Goal: Information Seeking & Learning: Learn about a topic

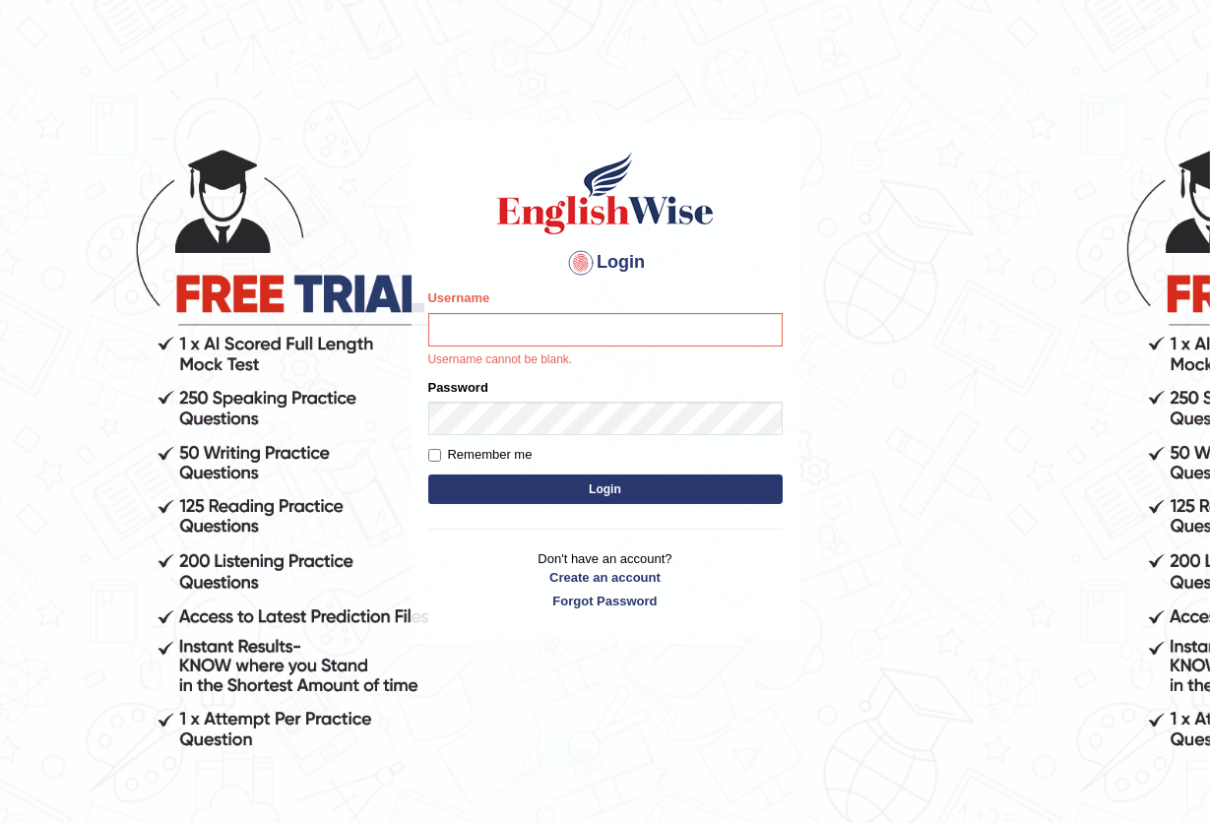
drag, startPoint x: 1131, startPoint y: 673, endPoint x: 649, endPoint y: 294, distance: 613.3
click at [1129, 676] on body "Login Please fix the following errors: Username Username cannot be blank. Passw…" at bounding box center [605, 471] width 1210 height 823
click at [551, 332] on input "Username" at bounding box center [605, 329] width 354 height 33
click at [547, 329] on input "Username" at bounding box center [605, 329] width 354 height 33
click at [549, 331] on input "Username" at bounding box center [605, 329] width 354 height 33
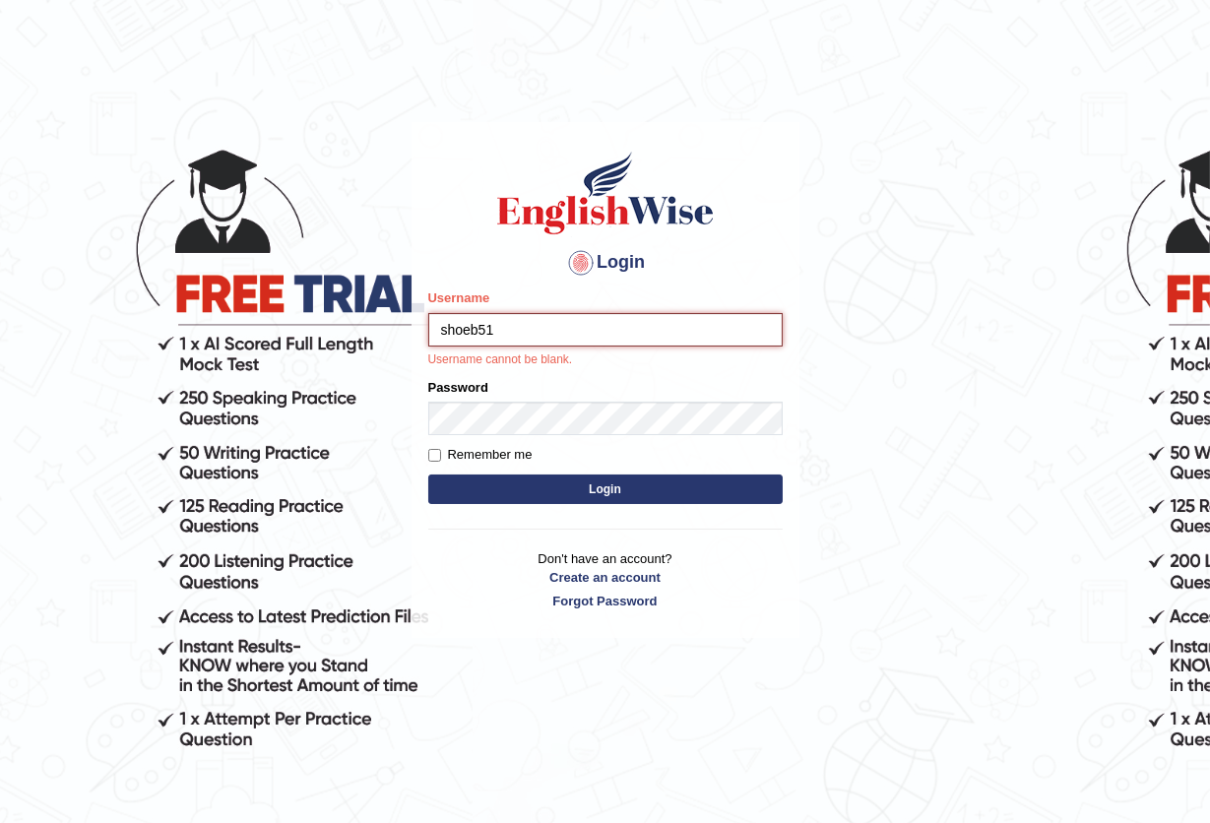
type input "shoeb51"
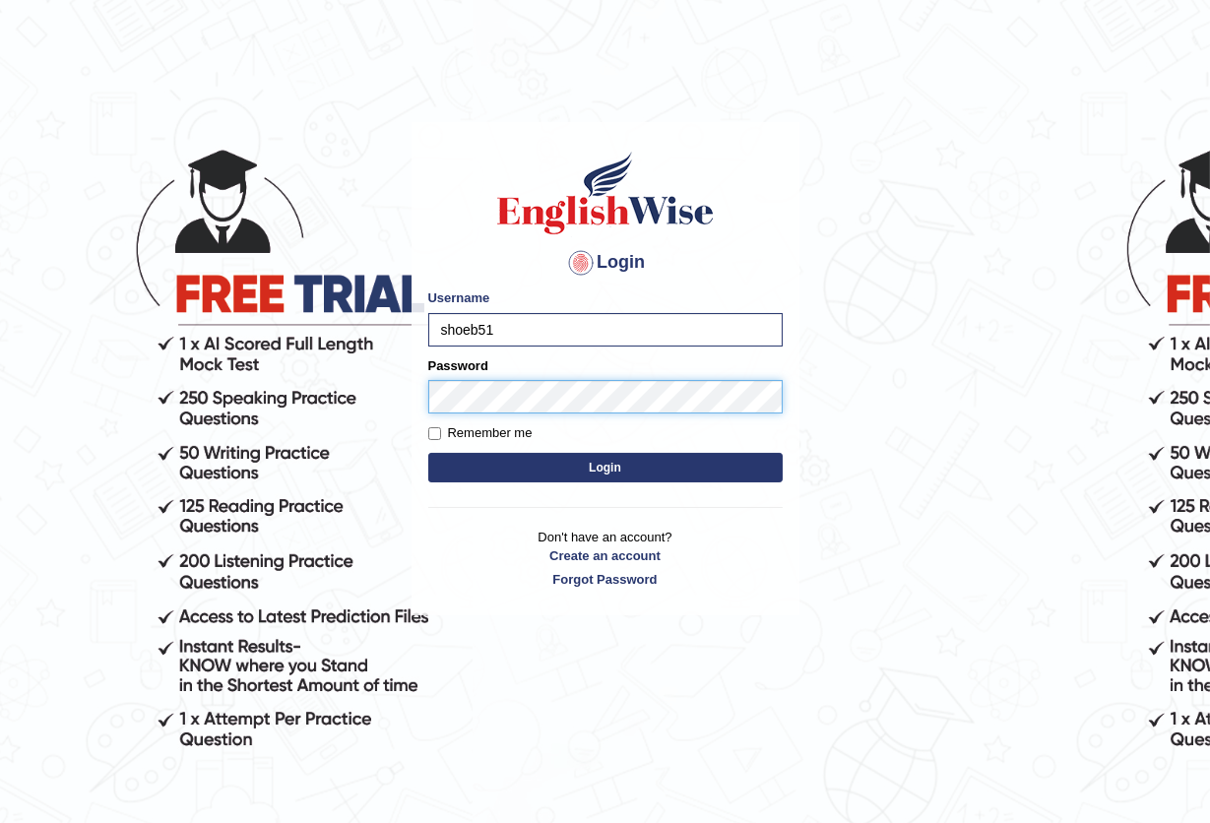
click at [428, 453] on button "Login" at bounding box center [605, 468] width 354 height 30
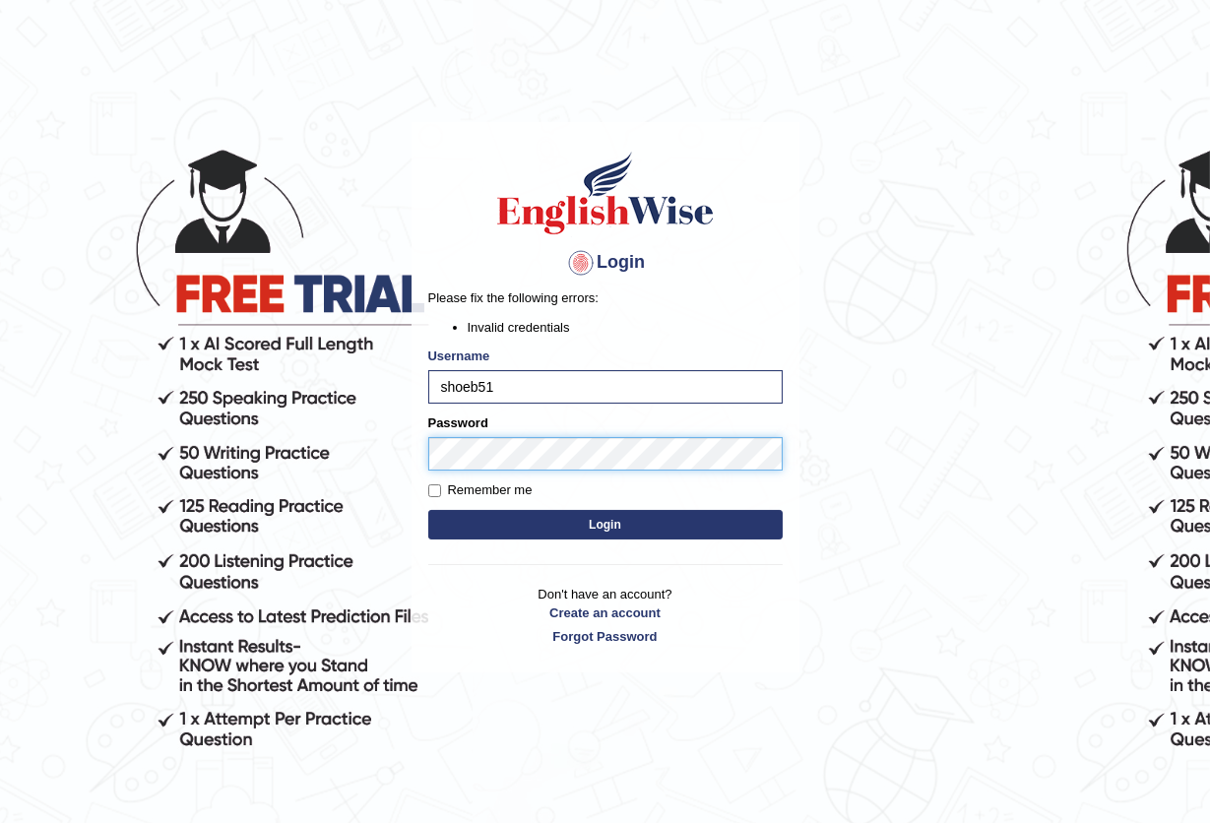
click at [428, 510] on button "Login" at bounding box center [605, 525] width 354 height 30
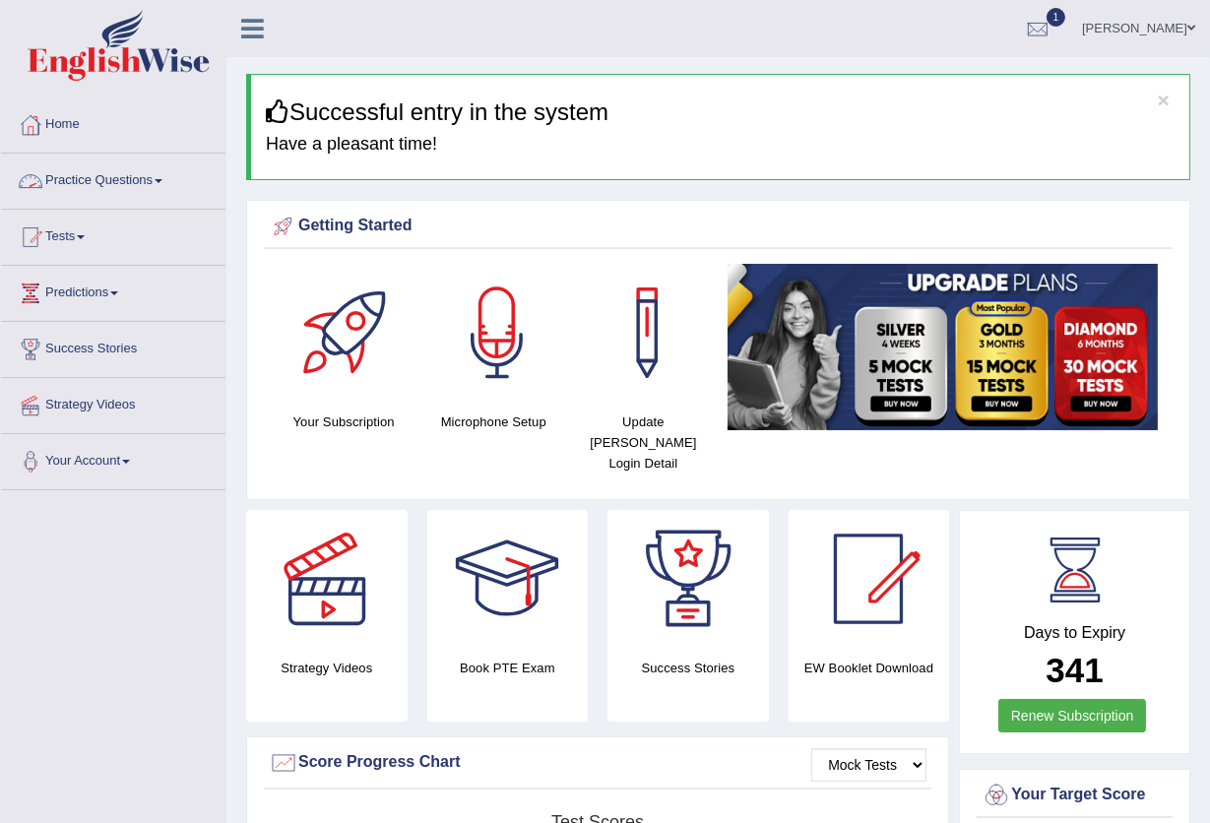
click at [85, 187] on link "Practice Questions" at bounding box center [113, 178] width 224 height 49
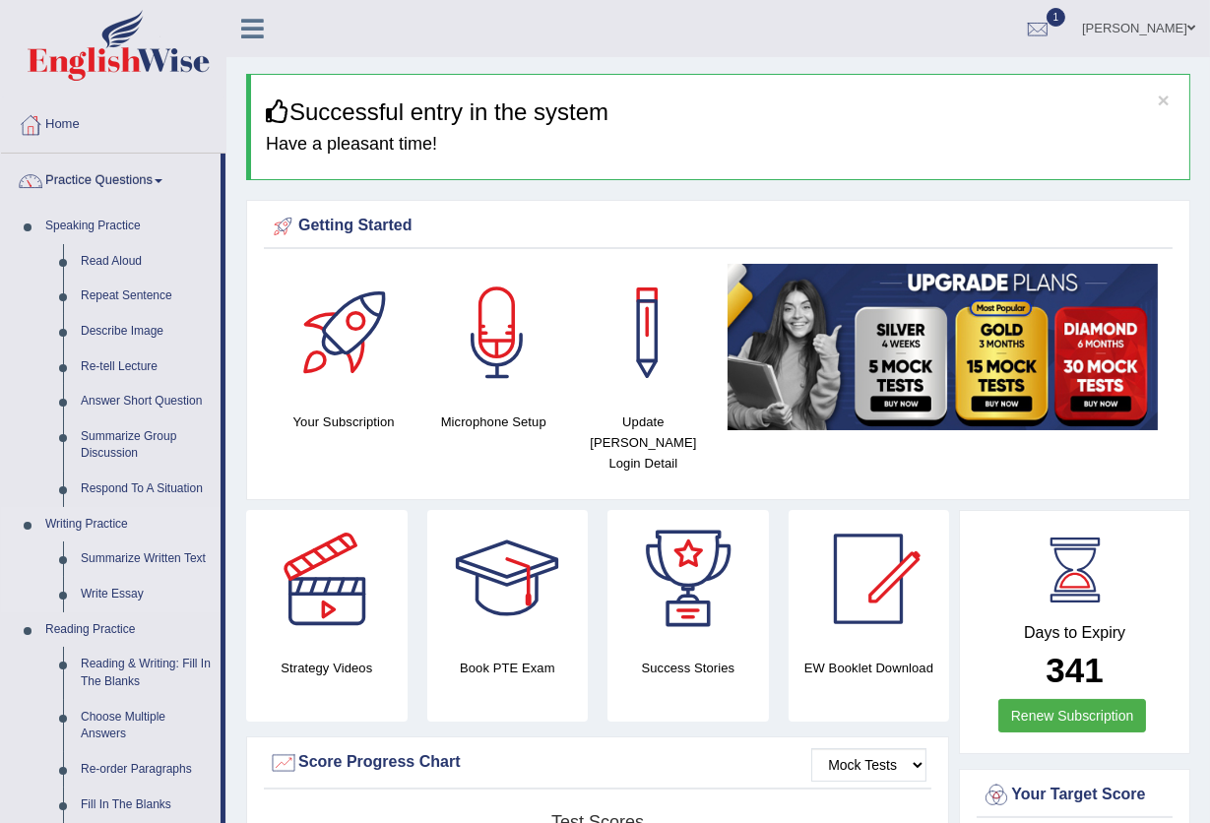
click at [111, 260] on link "Read Aloud" at bounding box center [146, 261] width 149 height 35
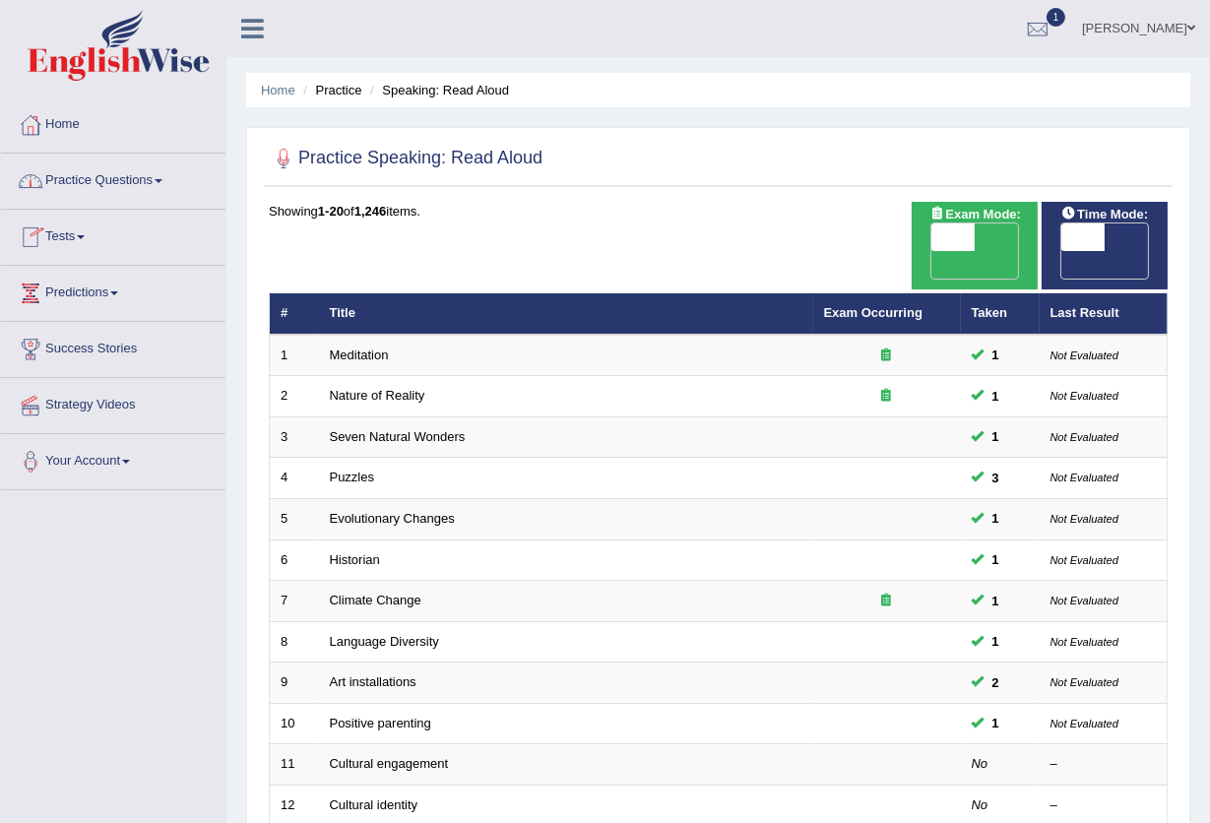
click at [931, 251] on span "OFF" at bounding box center [909, 265] width 43 height 28
checkbox input "true"
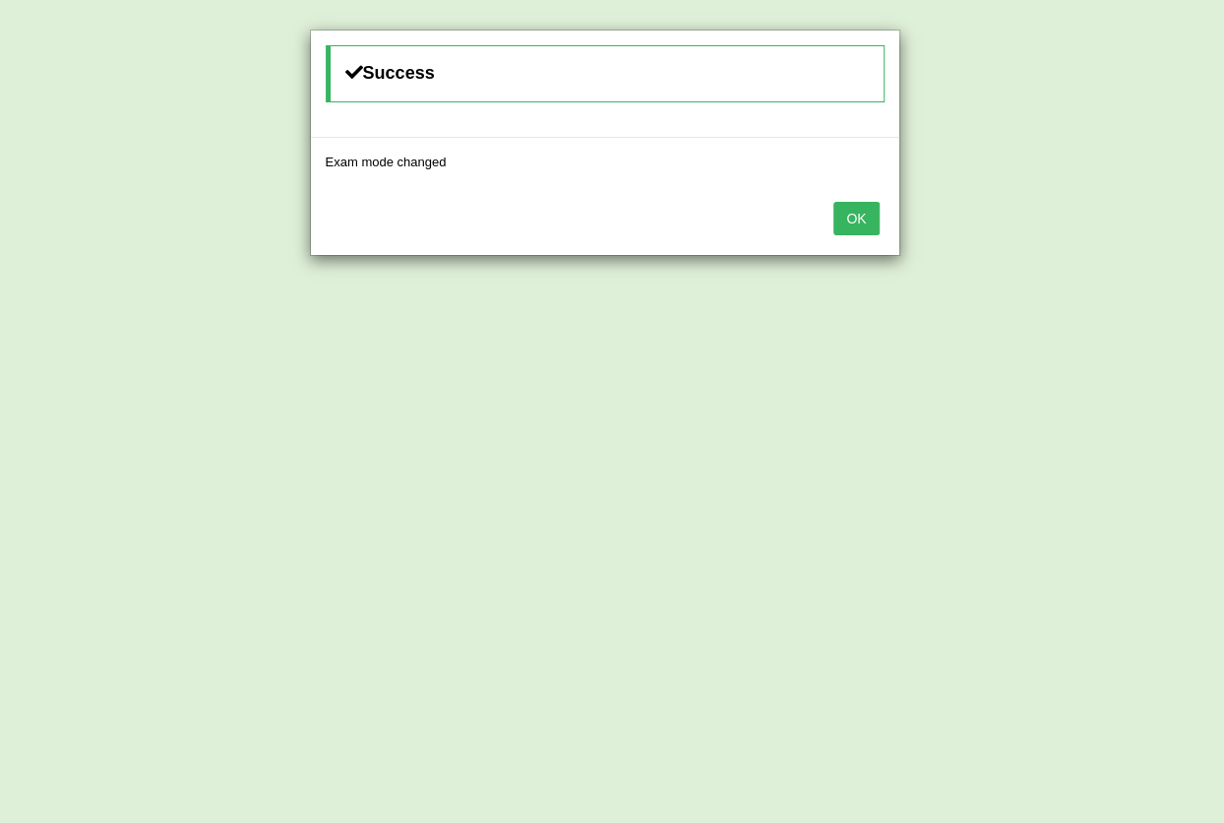
click at [1087, 231] on div "Success Exam mode changed OK" at bounding box center [612, 411] width 1224 height 823
click at [860, 212] on button "OK" at bounding box center [856, 218] width 45 height 33
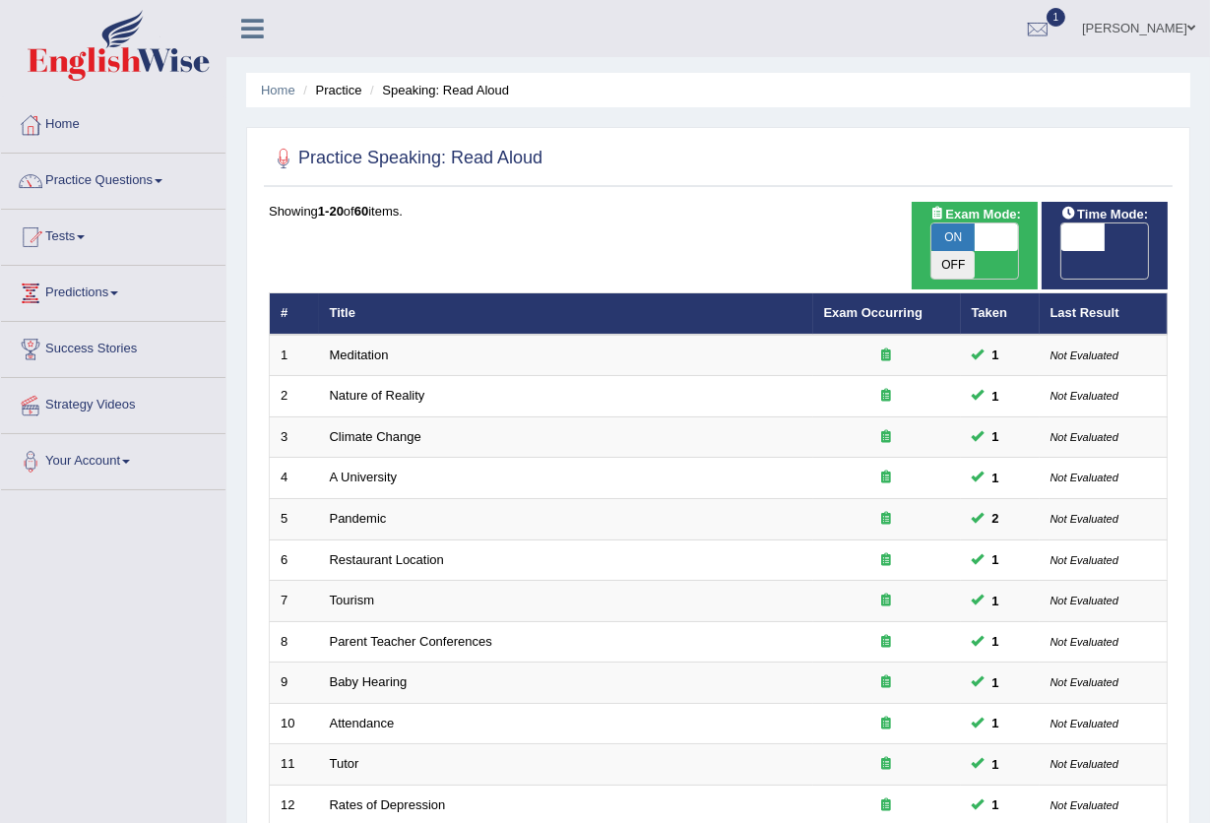
click at [1099, 229] on span at bounding box center [1082, 237] width 43 height 28
checkbox input "true"
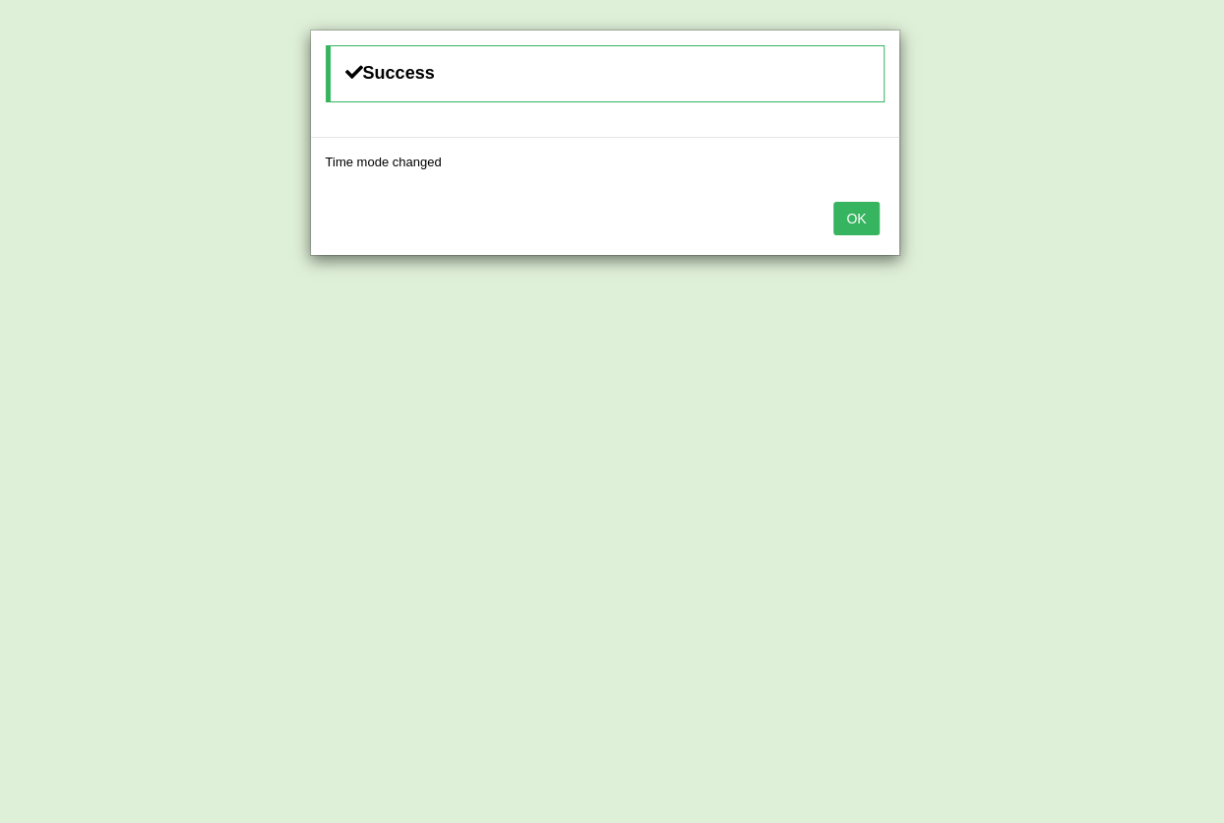
click at [882, 222] on div "OK" at bounding box center [605, 220] width 589 height 69
click at [870, 231] on button "OK" at bounding box center [856, 218] width 45 height 33
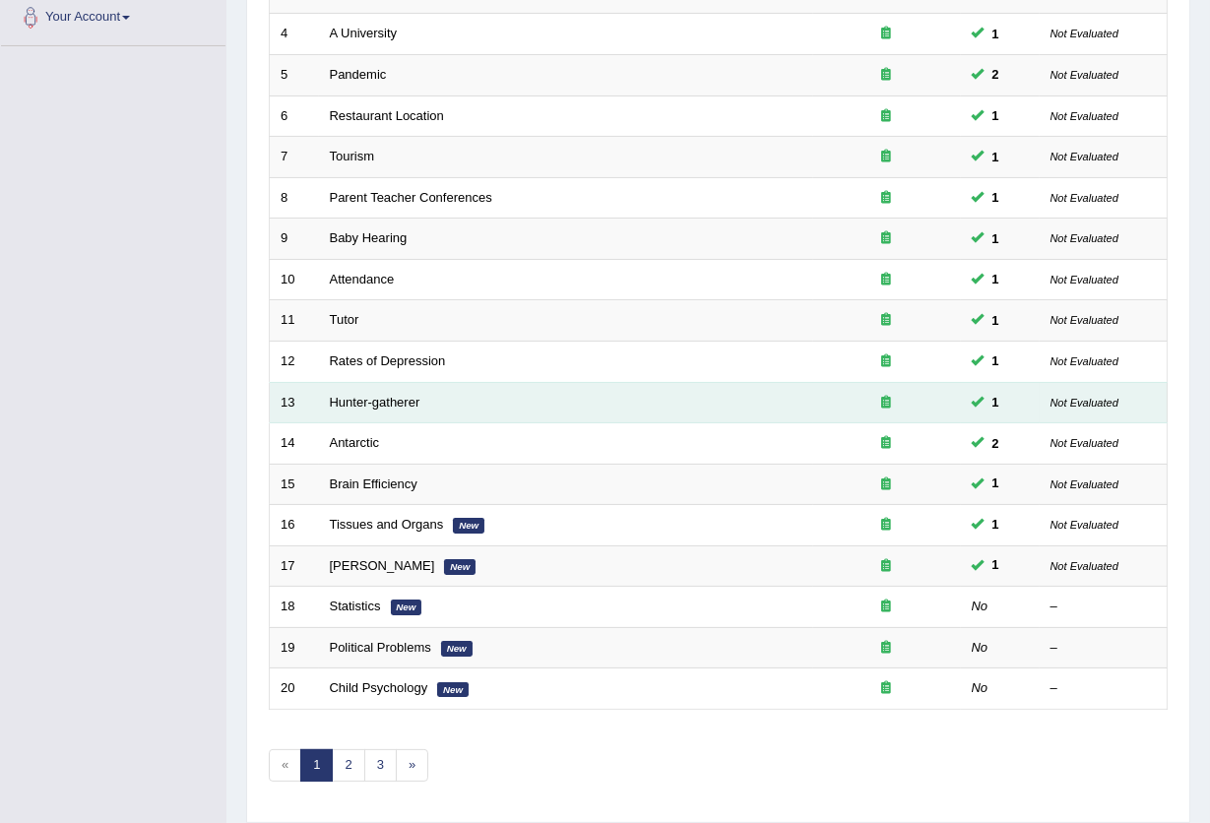
scroll to position [479, 0]
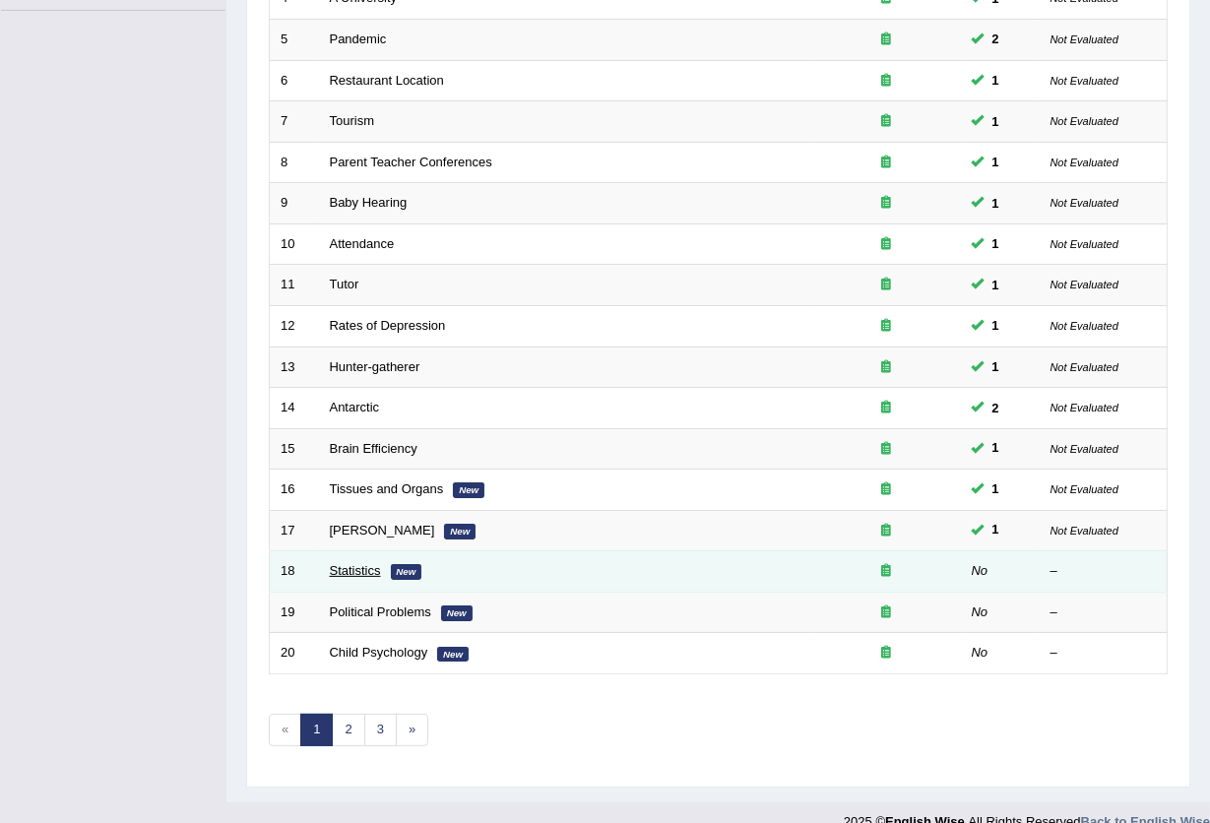
click at [340, 563] on link "Statistics" at bounding box center [355, 570] width 51 height 15
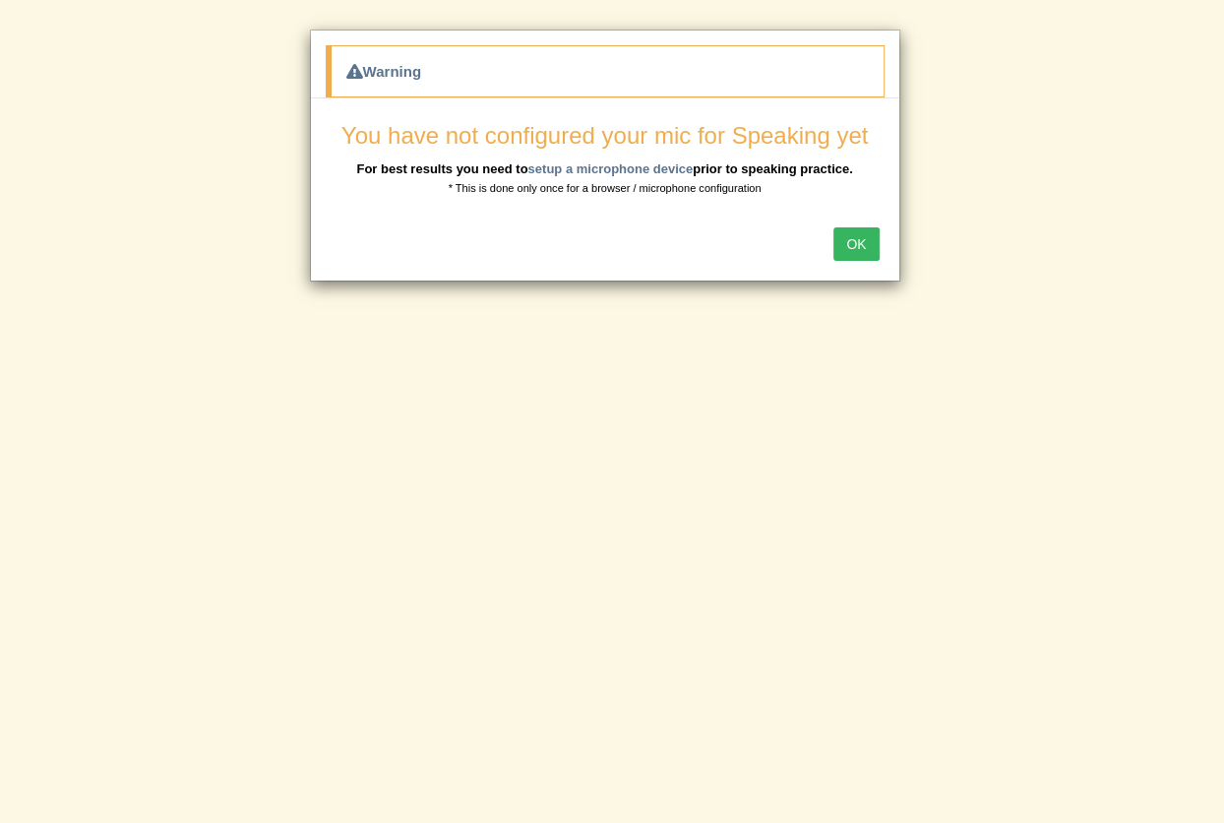
click at [857, 235] on button "OK" at bounding box center [856, 243] width 45 height 33
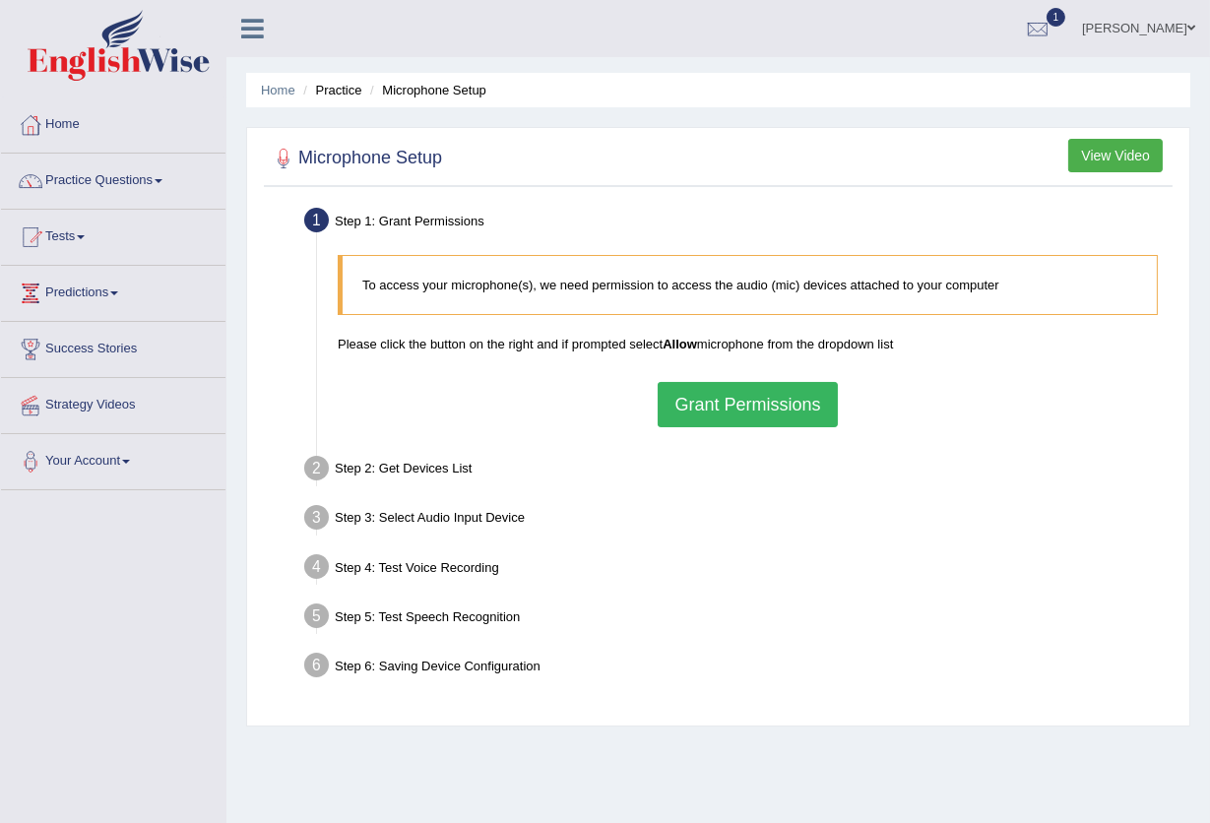
click at [776, 416] on button "Grant Permissions" at bounding box center [746, 404] width 179 height 45
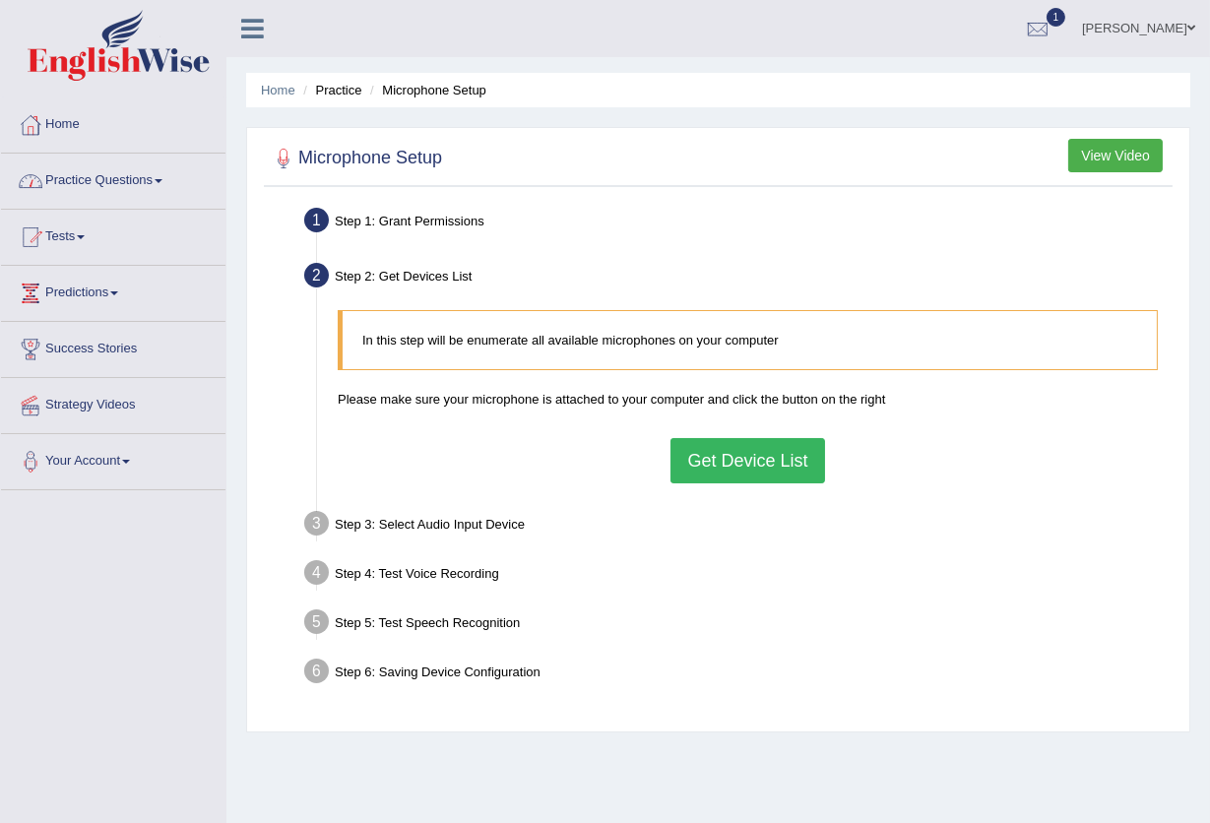
click at [804, 470] on button "Get Device List" at bounding box center [747, 460] width 154 height 45
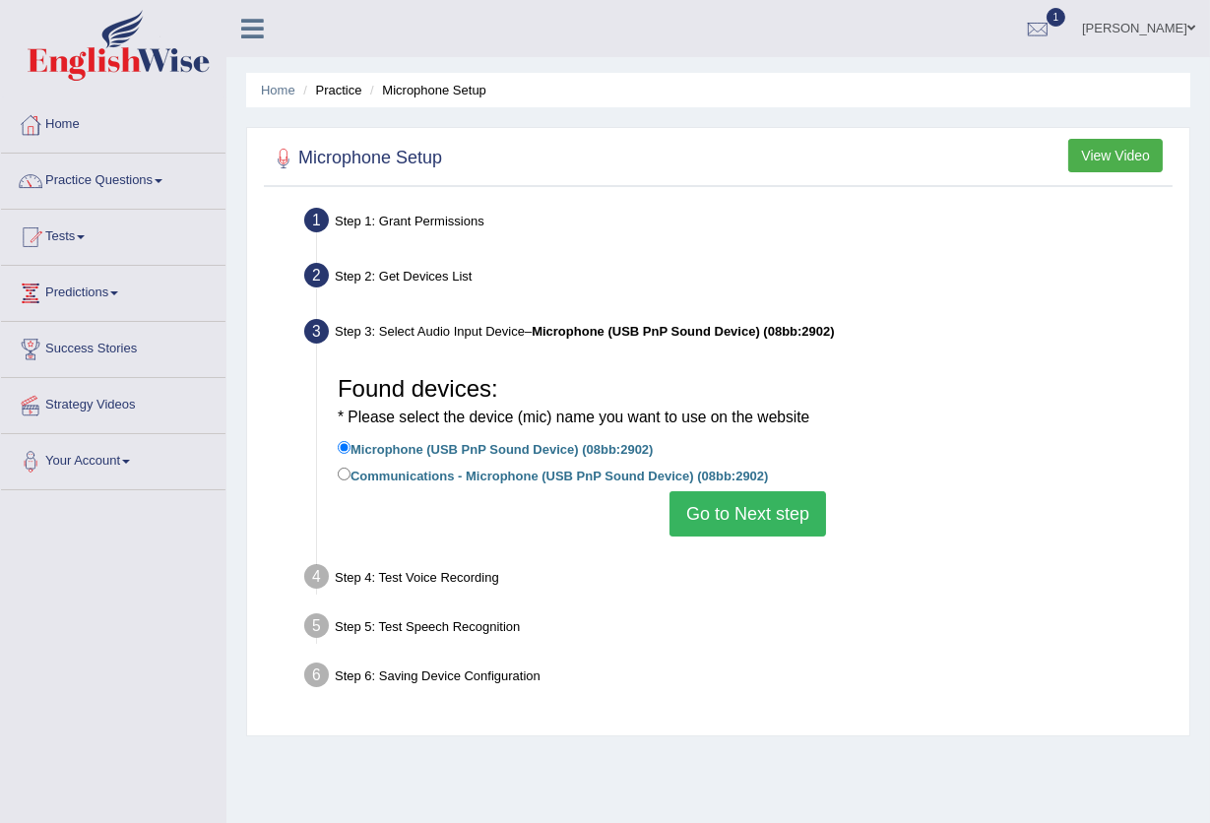
click at [788, 502] on button "Go to Next step" at bounding box center [747, 513] width 156 height 45
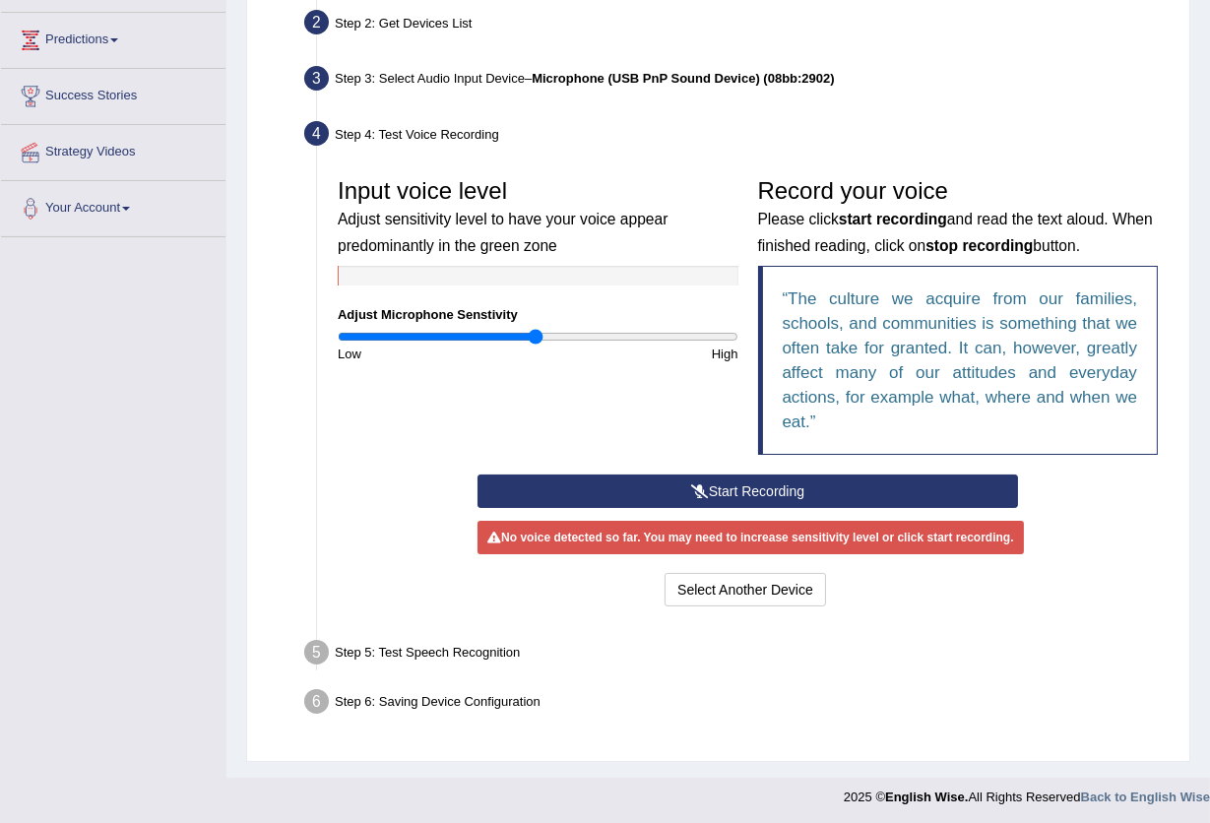
scroll to position [256, 0]
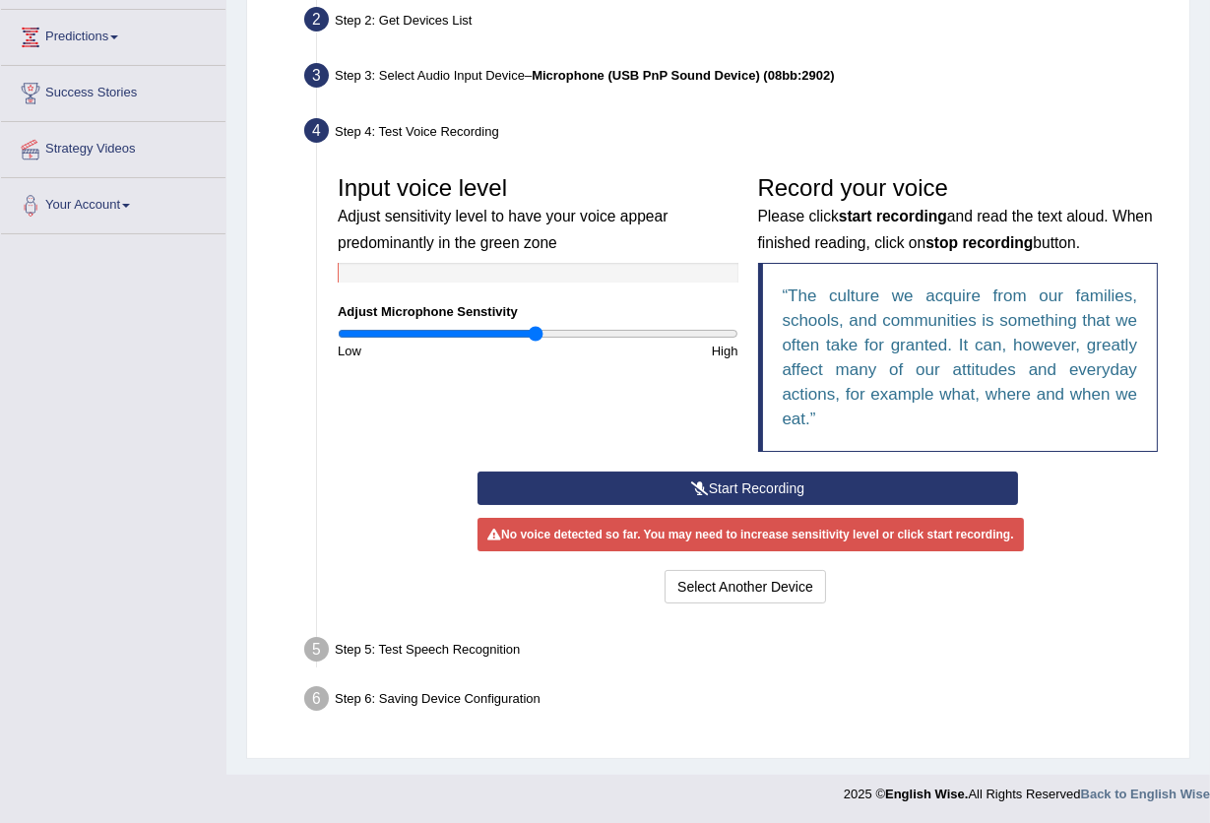
click at [721, 488] on button "Start Recording" at bounding box center [747, 487] width 540 height 33
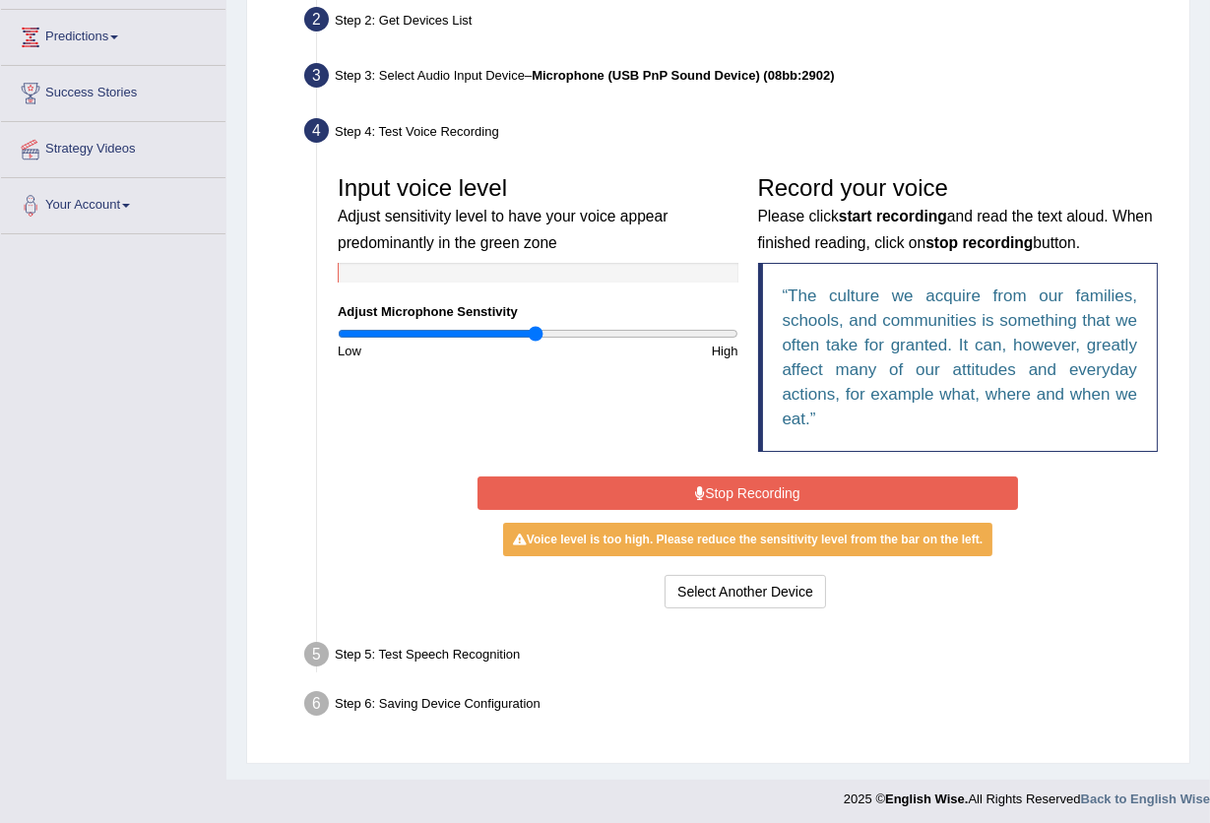
click at [721, 484] on button "Stop Recording" at bounding box center [747, 492] width 540 height 33
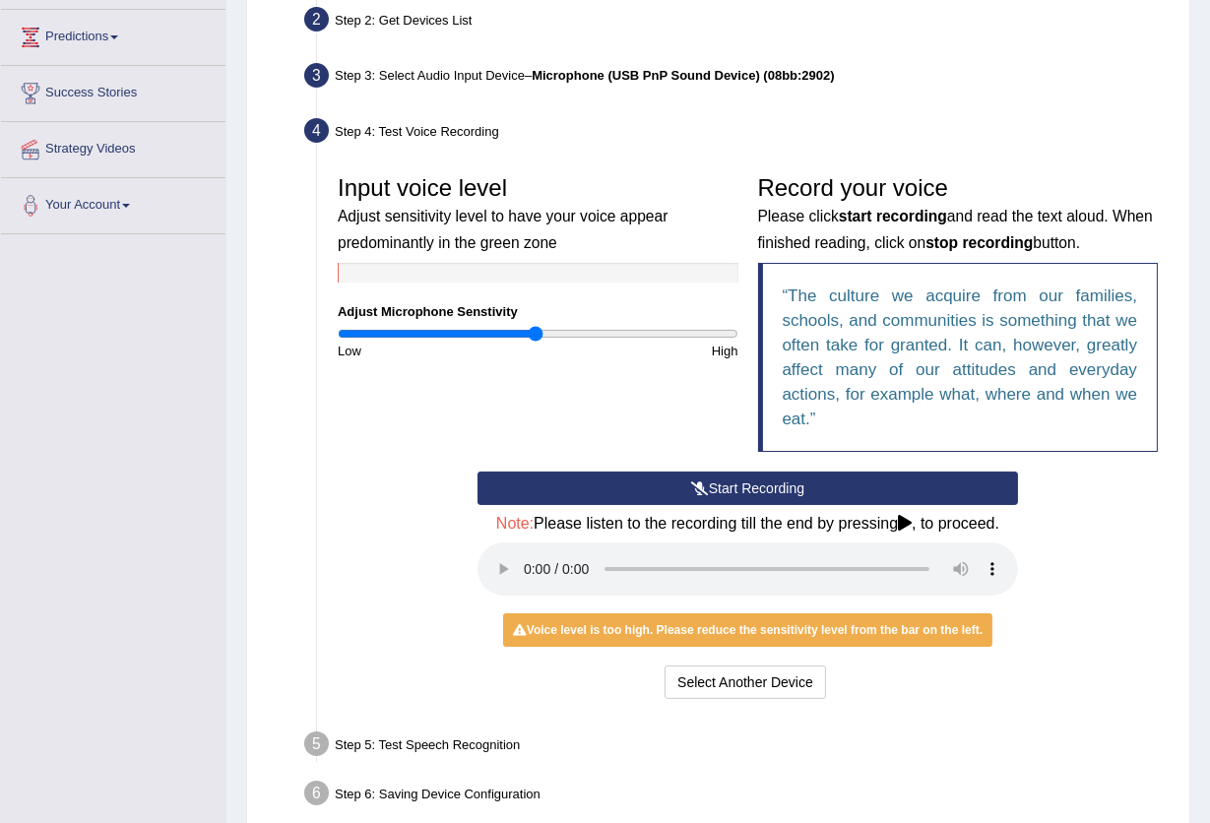
click at [742, 504] on div "Start Recording Stop Recording Note: Please listen to the recording till the en…" at bounding box center [747, 587] width 560 height 232
click at [743, 498] on button "Start Recording" at bounding box center [747, 487] width 540 height 33
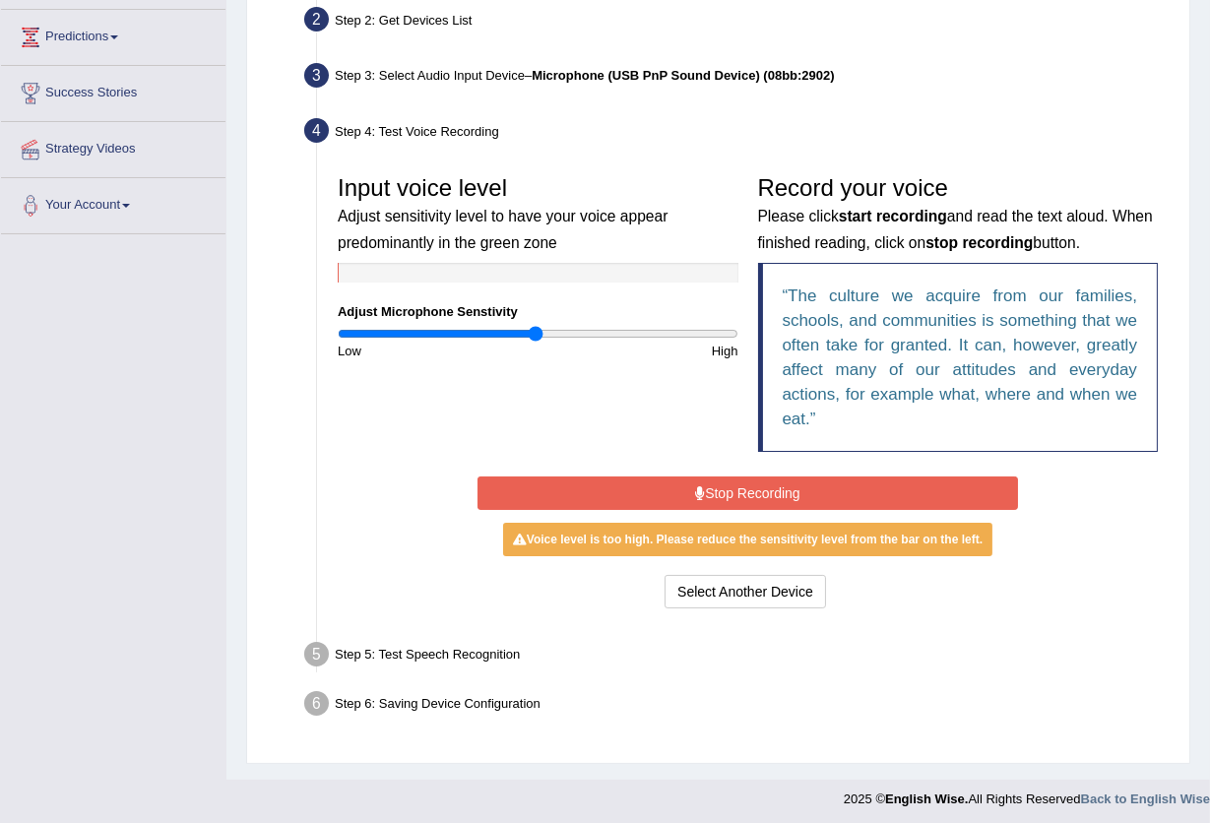
click at [743, 497] on button "Stop Recording" at bounding box center [747, 492] width 540 height 33
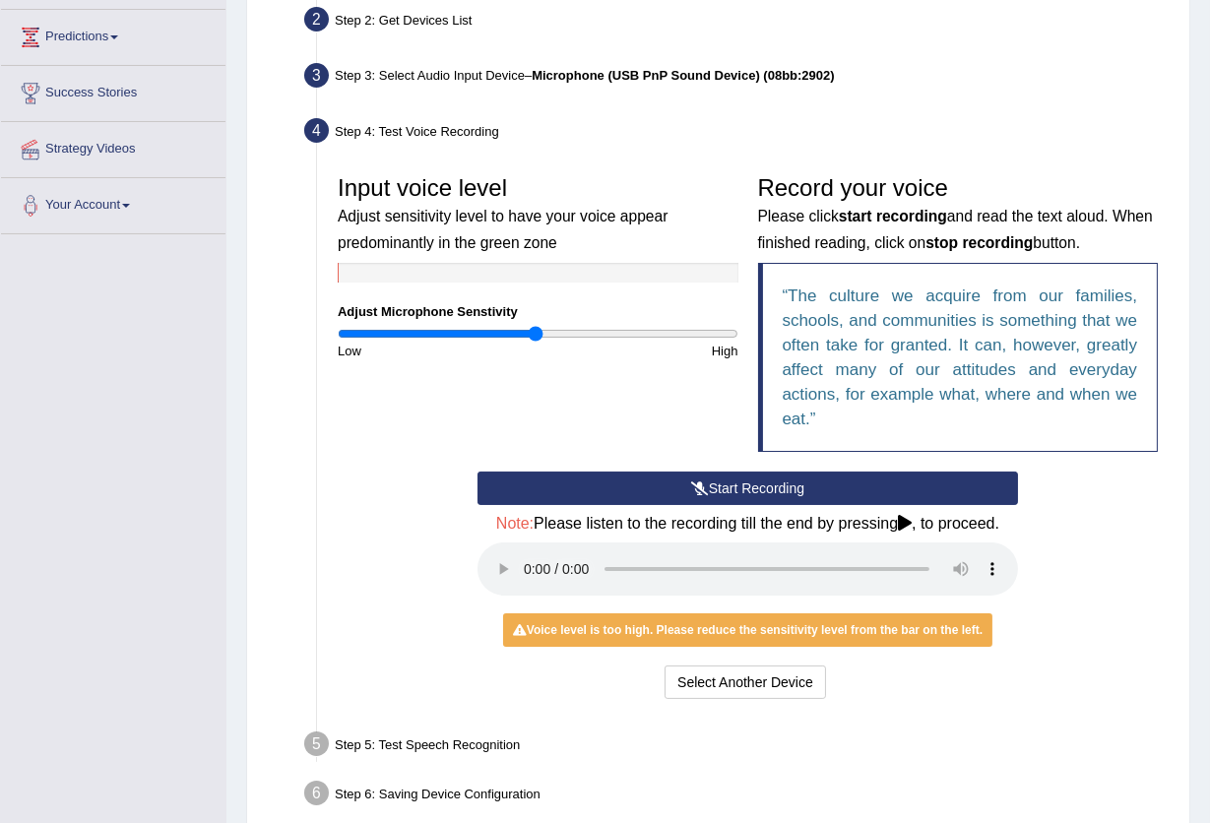
click at [743, 497] on button "Start Recording" at bounding box center [747, 487] width 540 height 33
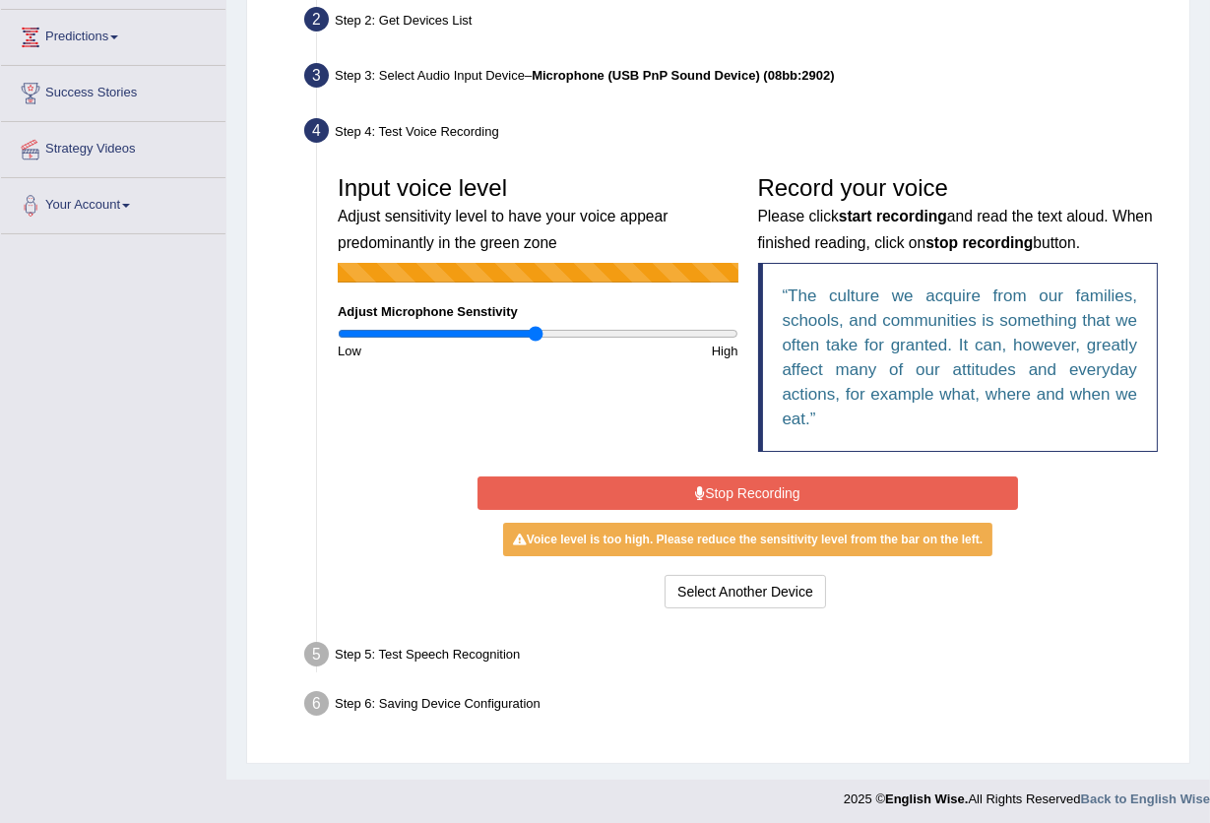
click at [731, 477] on button "Stop Recording" at bounding box center [747, 492] width 540 height 33
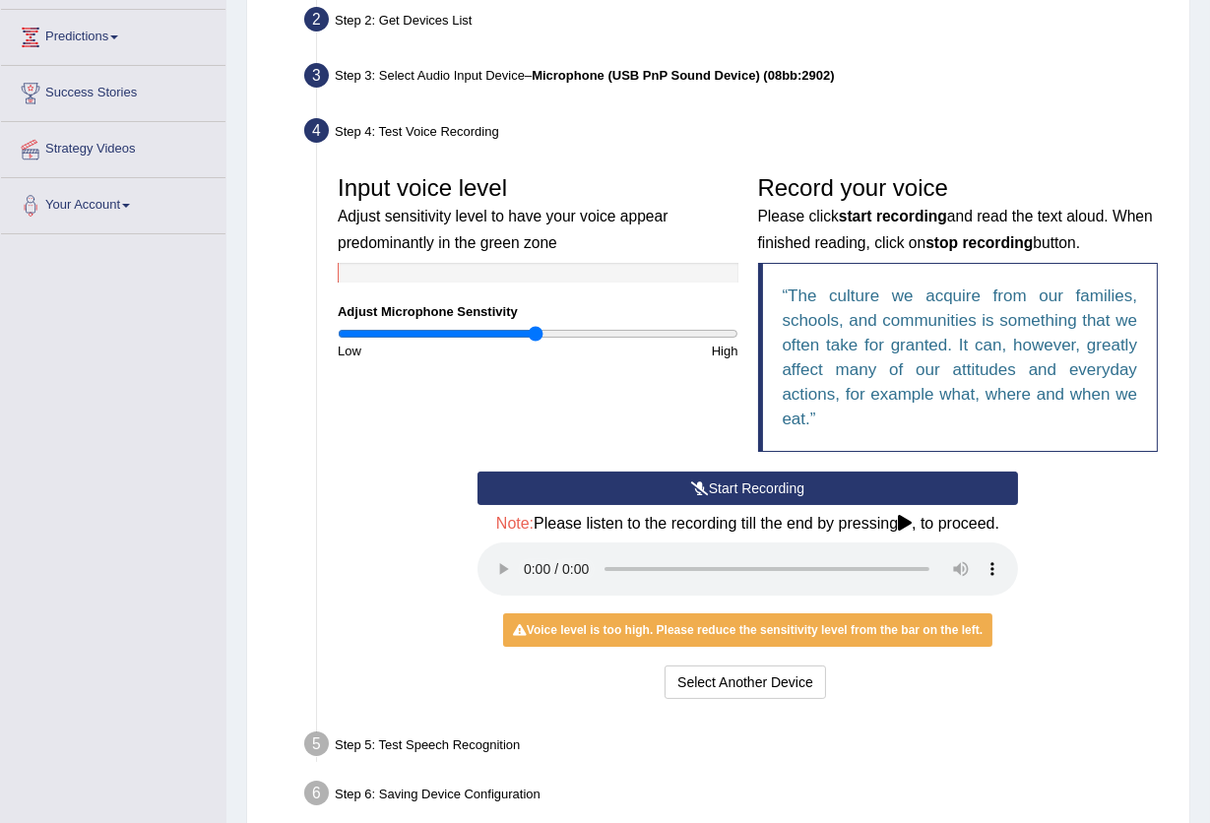
click at [730, 476] on button "Start Recording" at bounding box center [747, 487] width 540 height 33
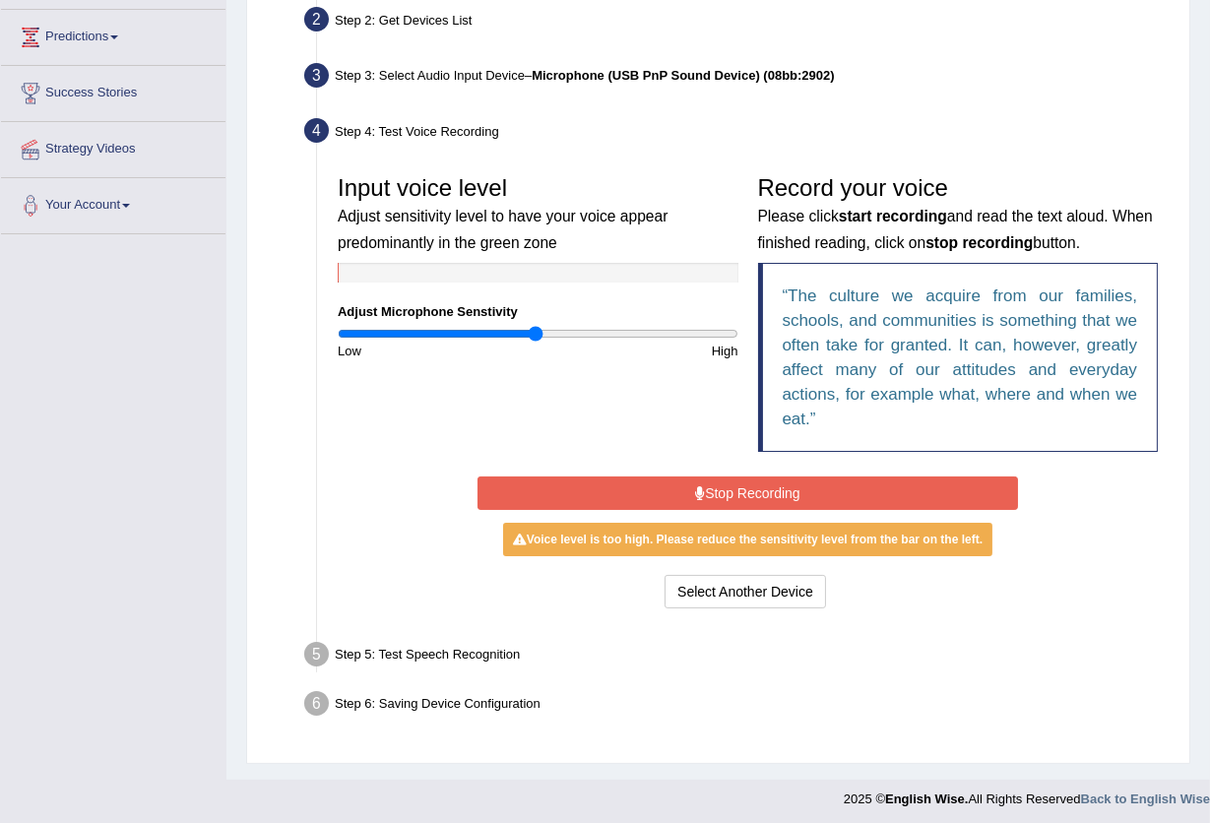
click at [528, 333] on input "range" at bounding box center [538, 334] width 401 height 16
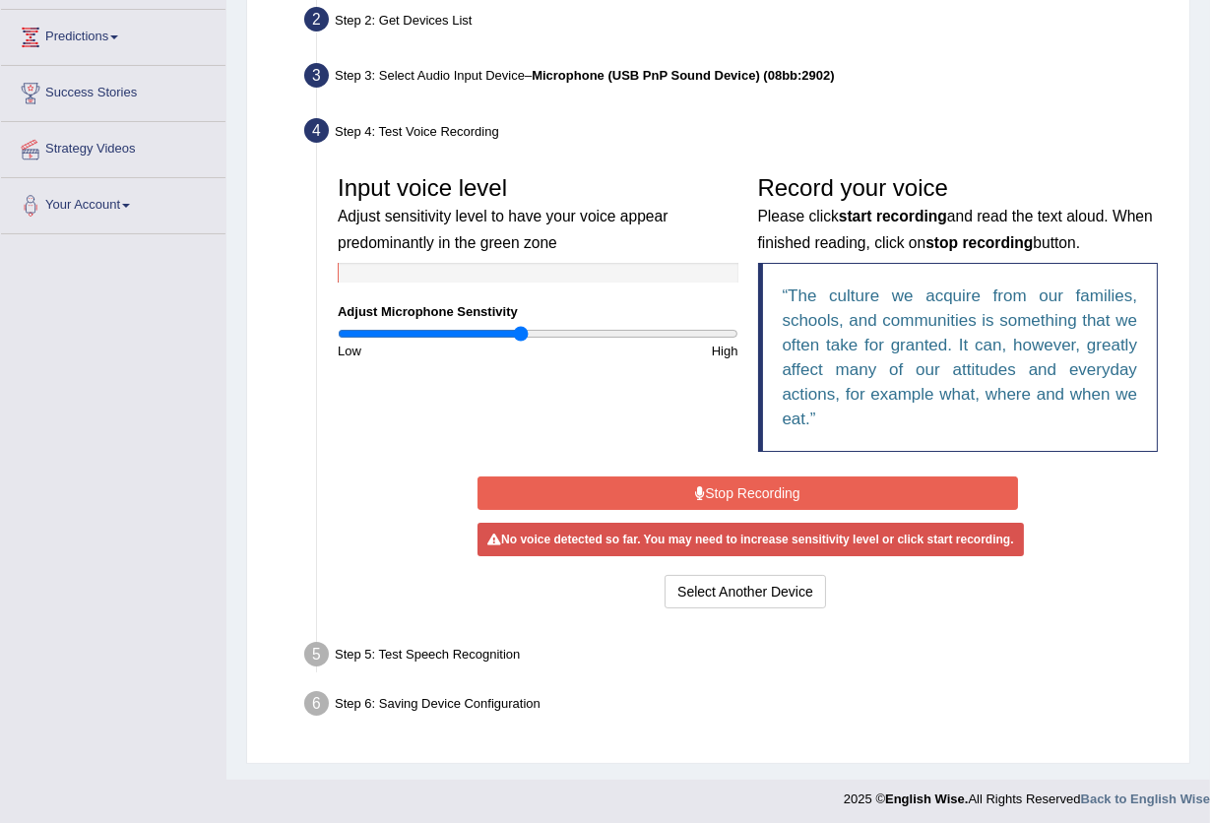
click at [520, 334] on input "range" at bounding box center [538, 334] width 401 height 16
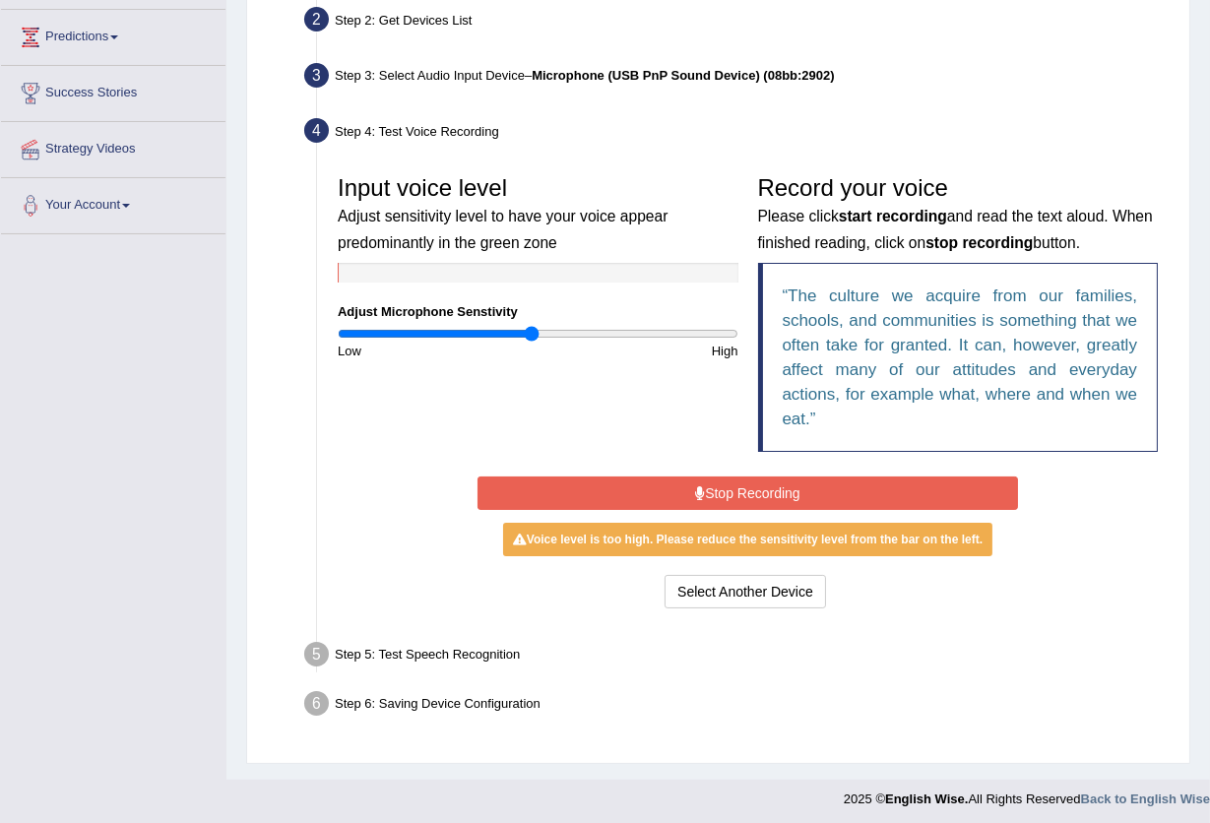
drag, startPoint x: 520, startPoint y: 335, endPoint x: 531, endPoint y: 336, distance: 11.9
type input "0.98"
click at [531, 336] on input "range" at bounding box center [538, 334] width 401 height 16
click at [735, 489] on button "Stop Recording" at bounding box center [747, 492] width 540 height 33
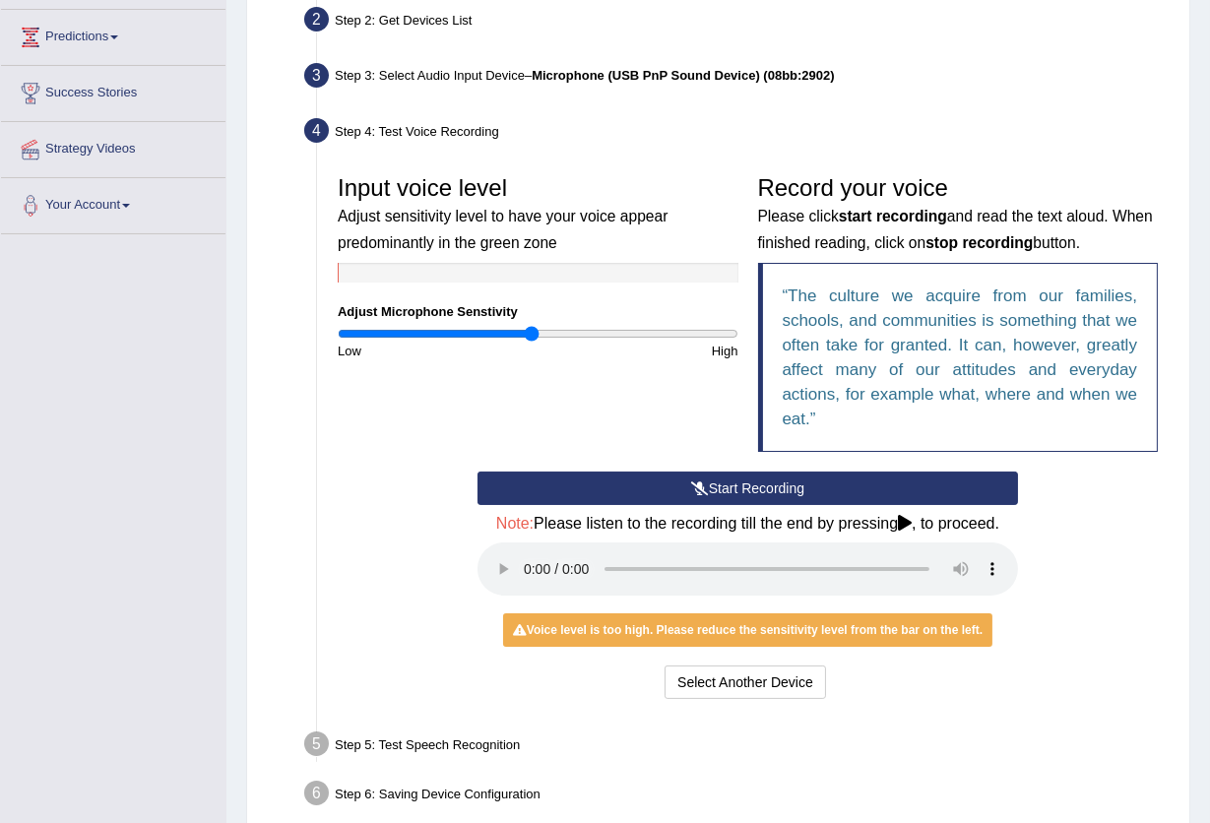
click at [735, 489] on button "Start Recording" at bounding box center [747, 487] width 540 height 33
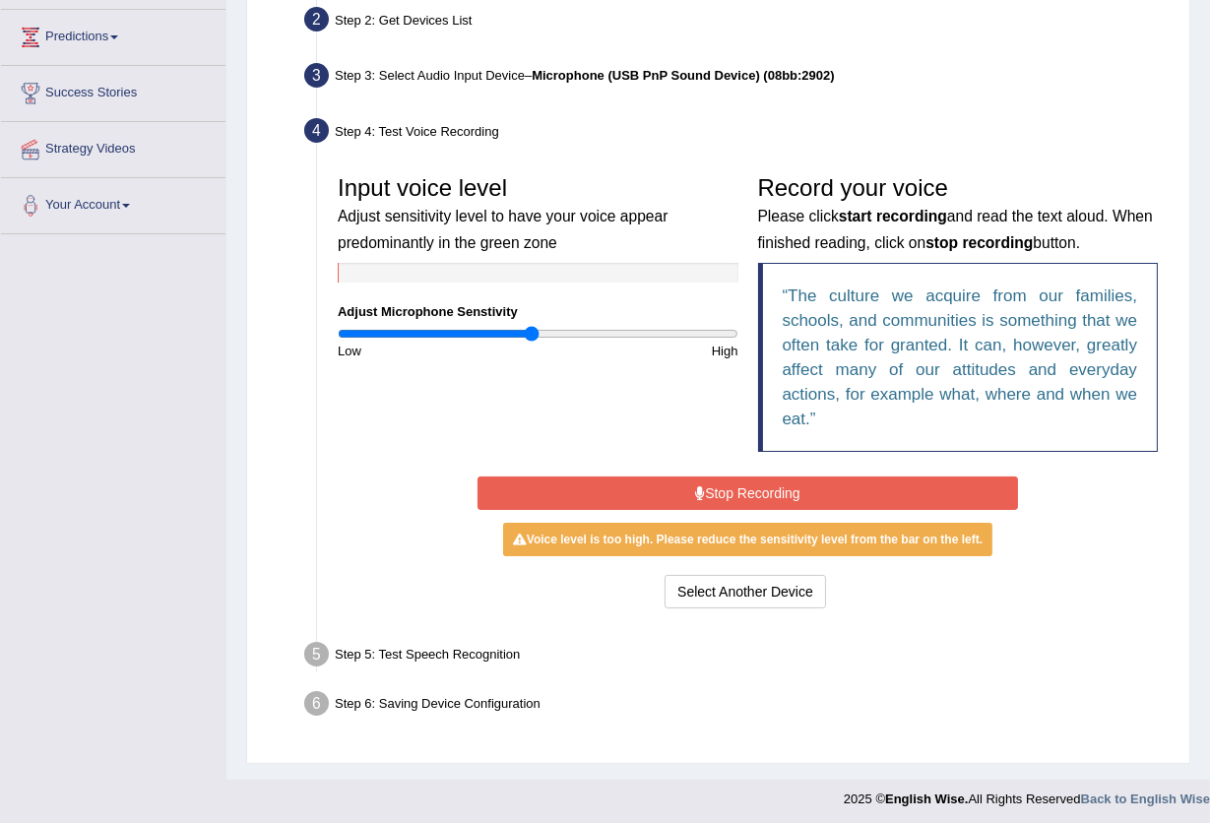
click at [735, 489] on button "Stop Recording" at bounding box center [747, 492] width 540 height 33
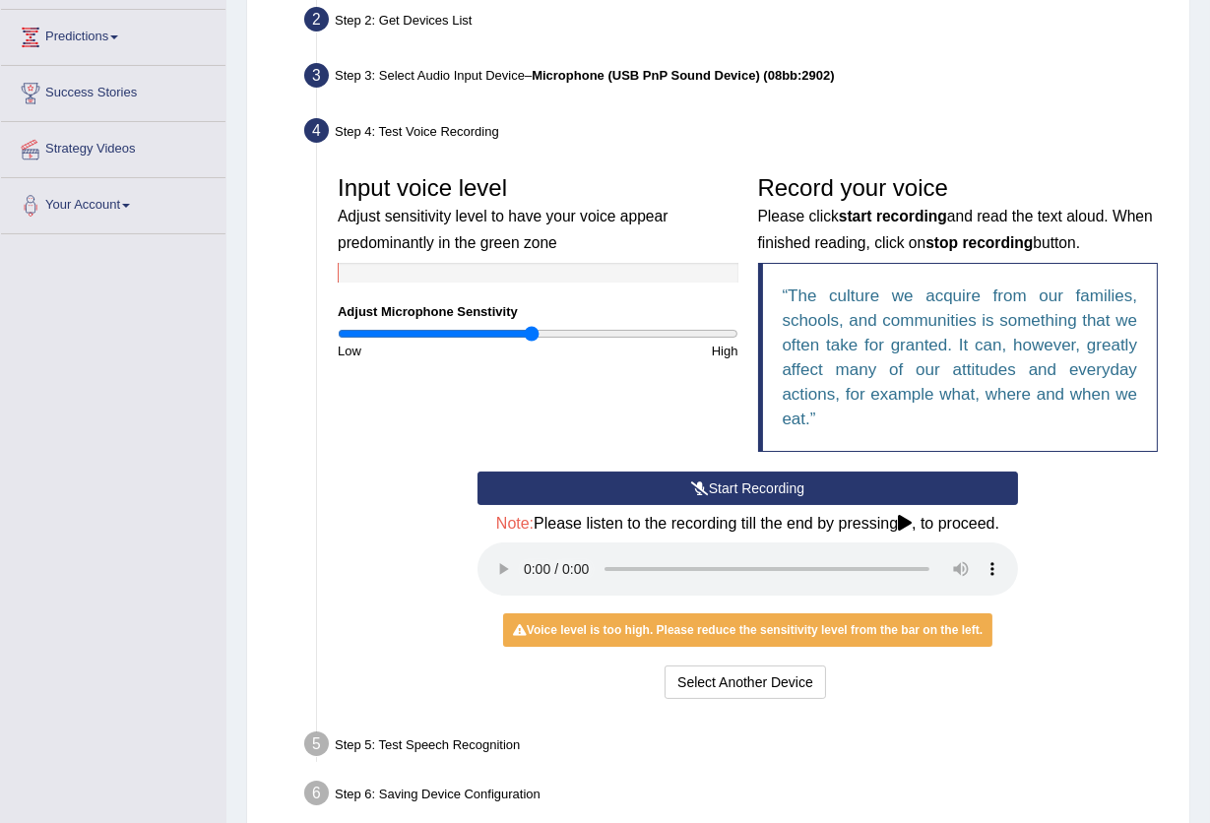
click at [726, 478] on button "Start Recording" at bounding box center [747, 487] width 540 height 33
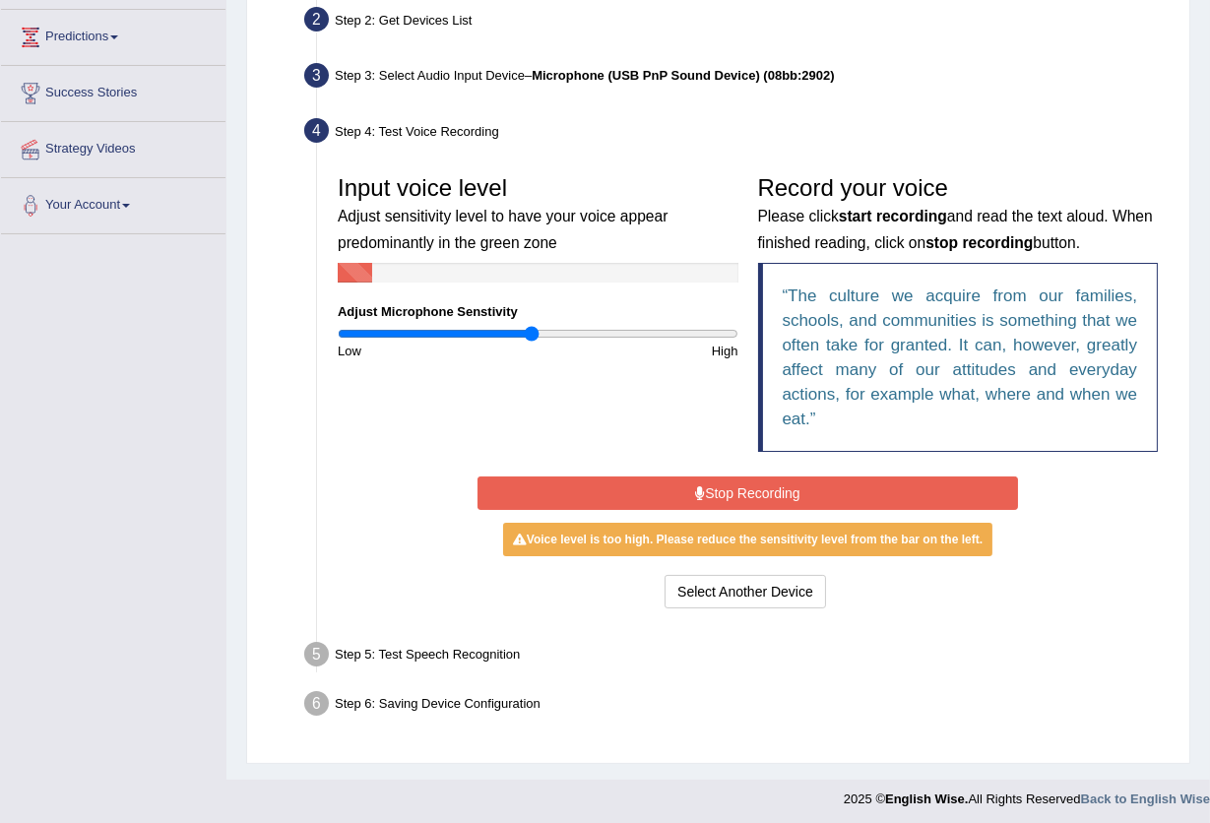
click at [727, 492] on button "Stop Recording" at bounding box center [747, 492] width 540 height 33
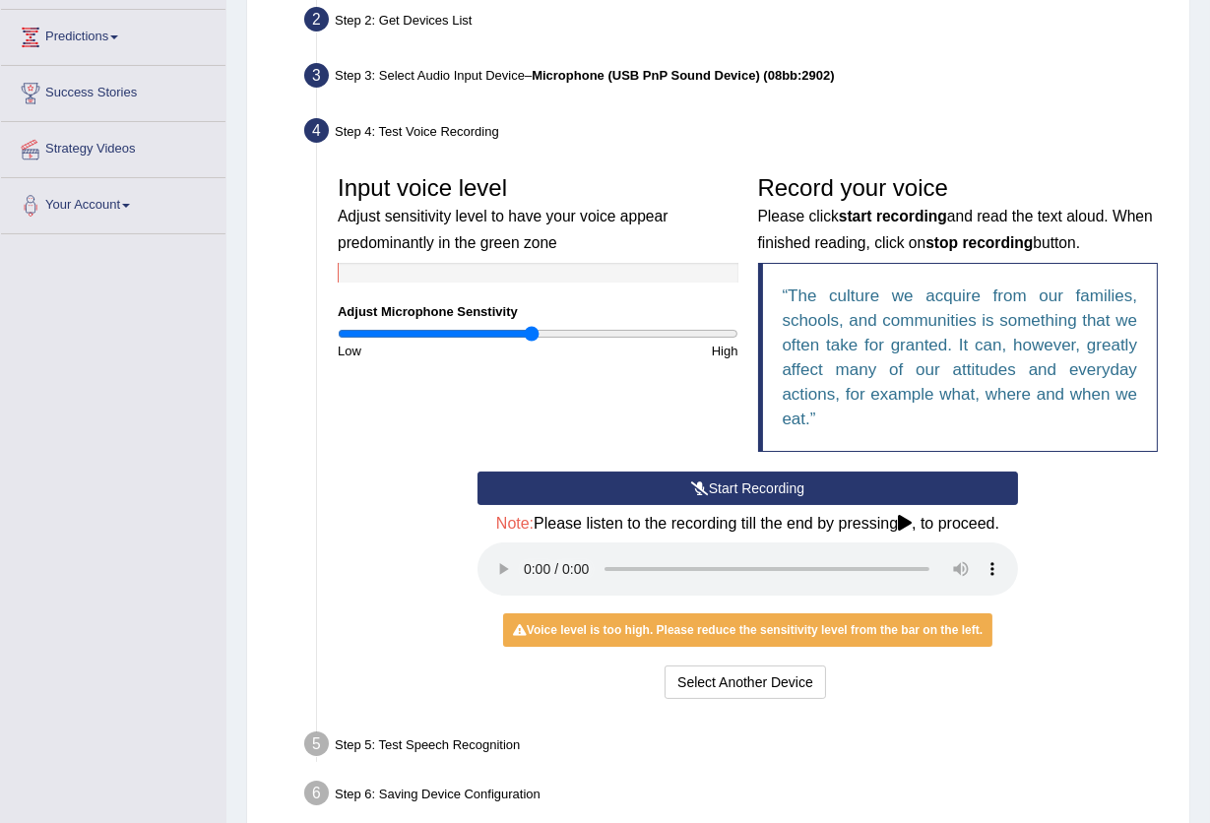
click at [727, 492] on button "Start Recording" at bounding box center [747, 487] width 540 height 33
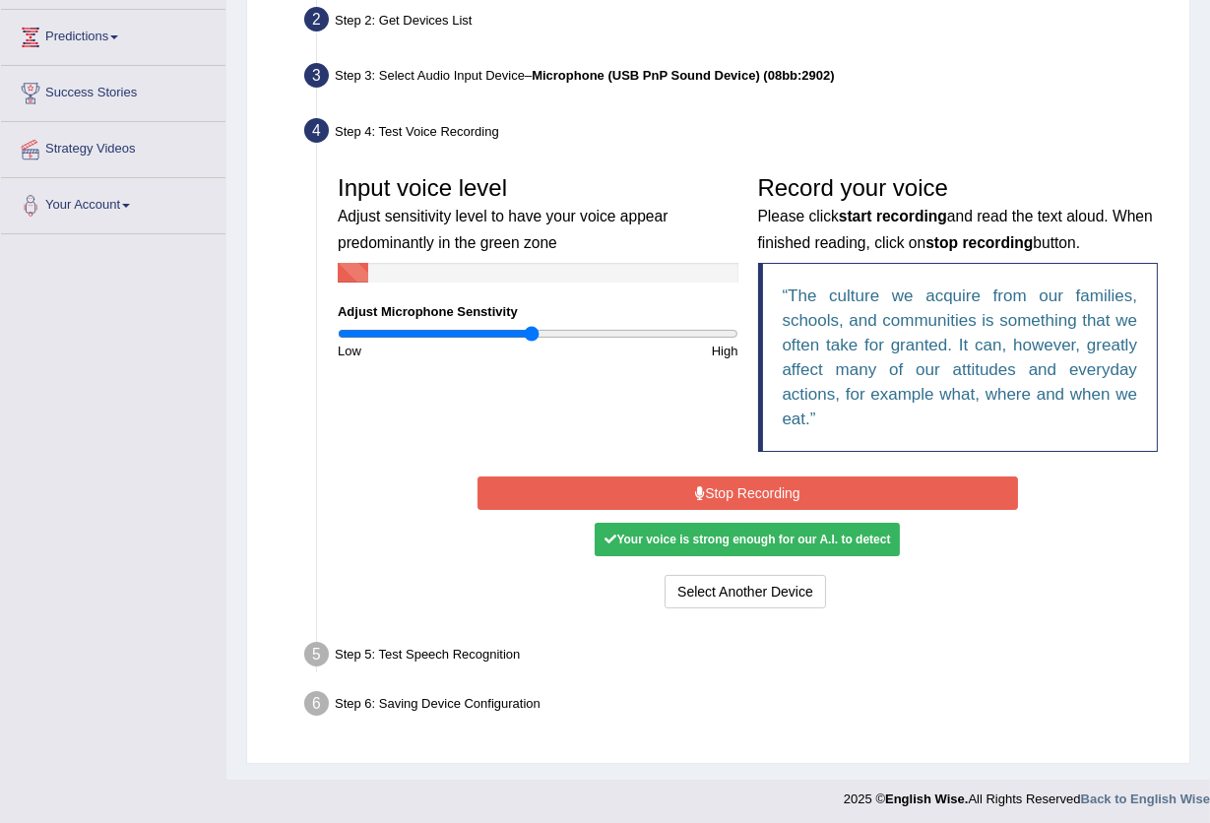
click at [727, 492] on button "Stop Recording" at bounding box center [747, 492] width 540 height 33
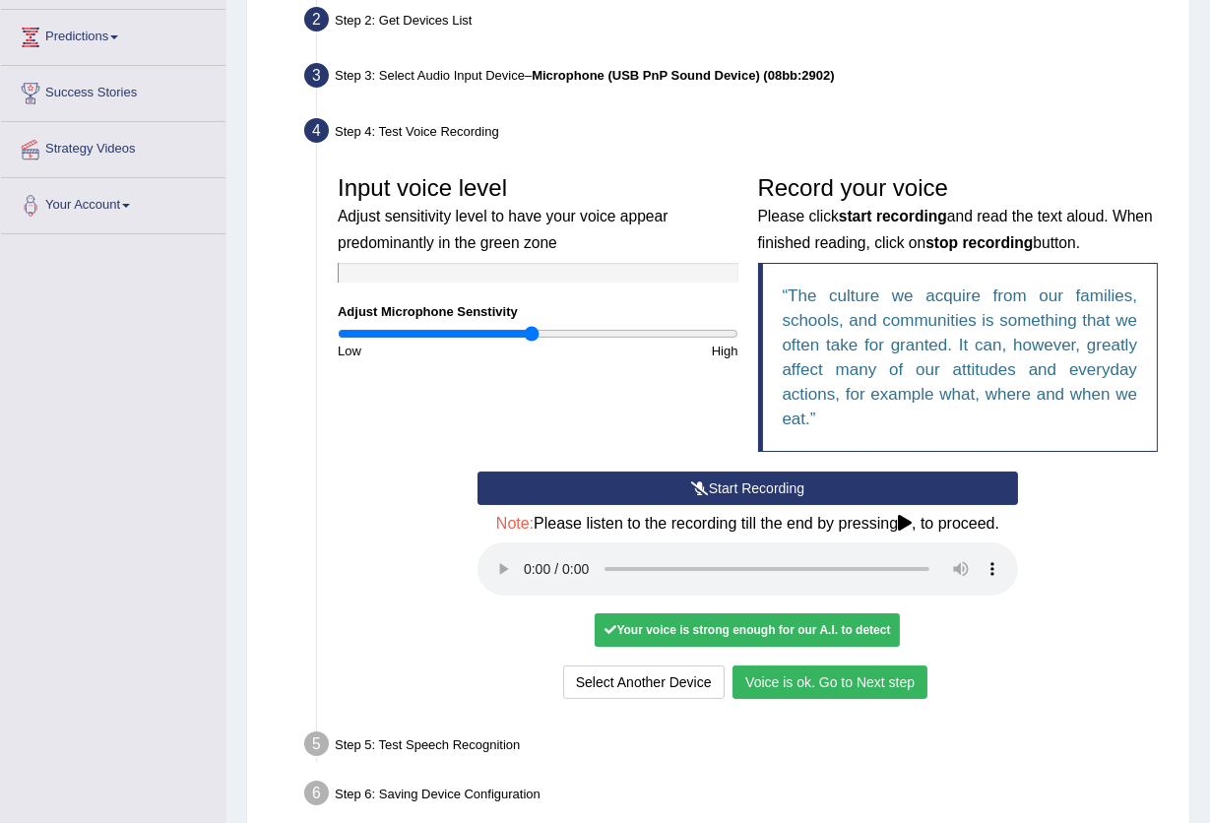
click at [872, 665] on button "Voice is ok. Go to Next step" at bounding box center [829, 681] width 195 height 33
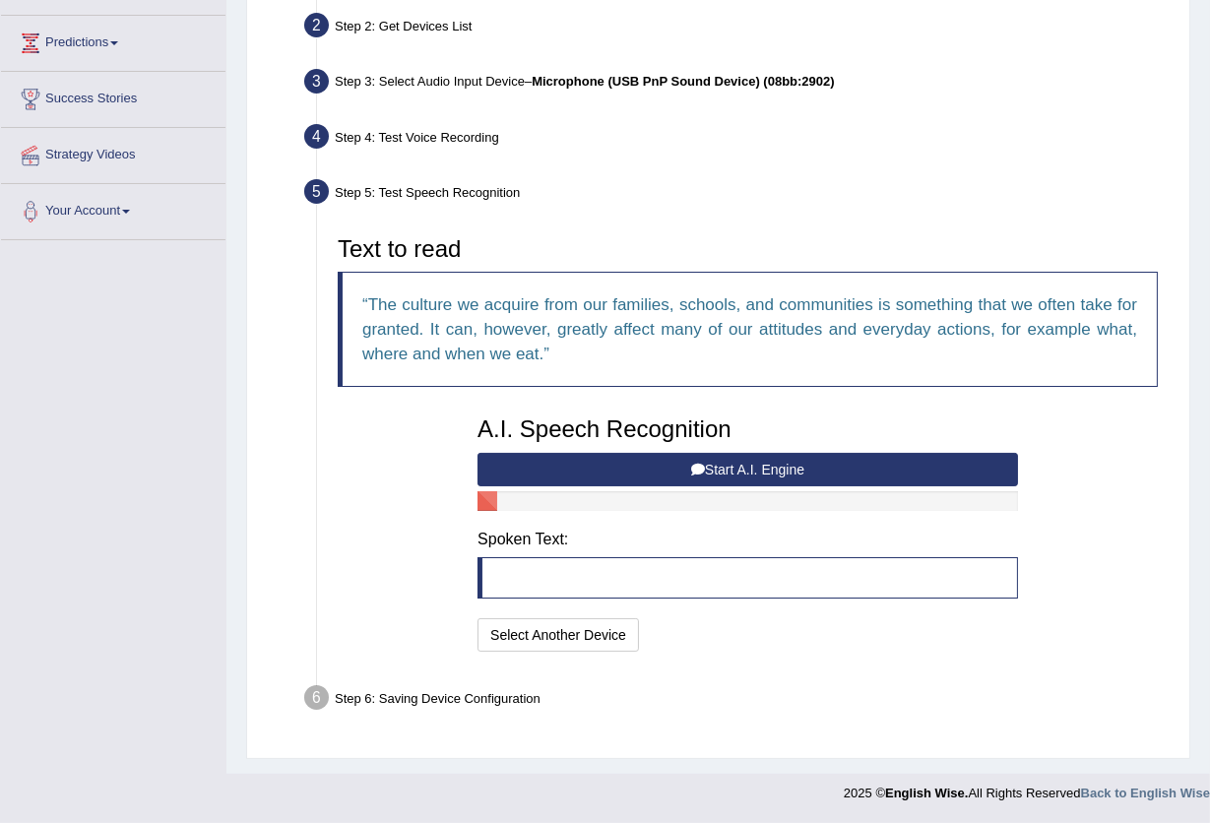
scroll to position [249, 0]
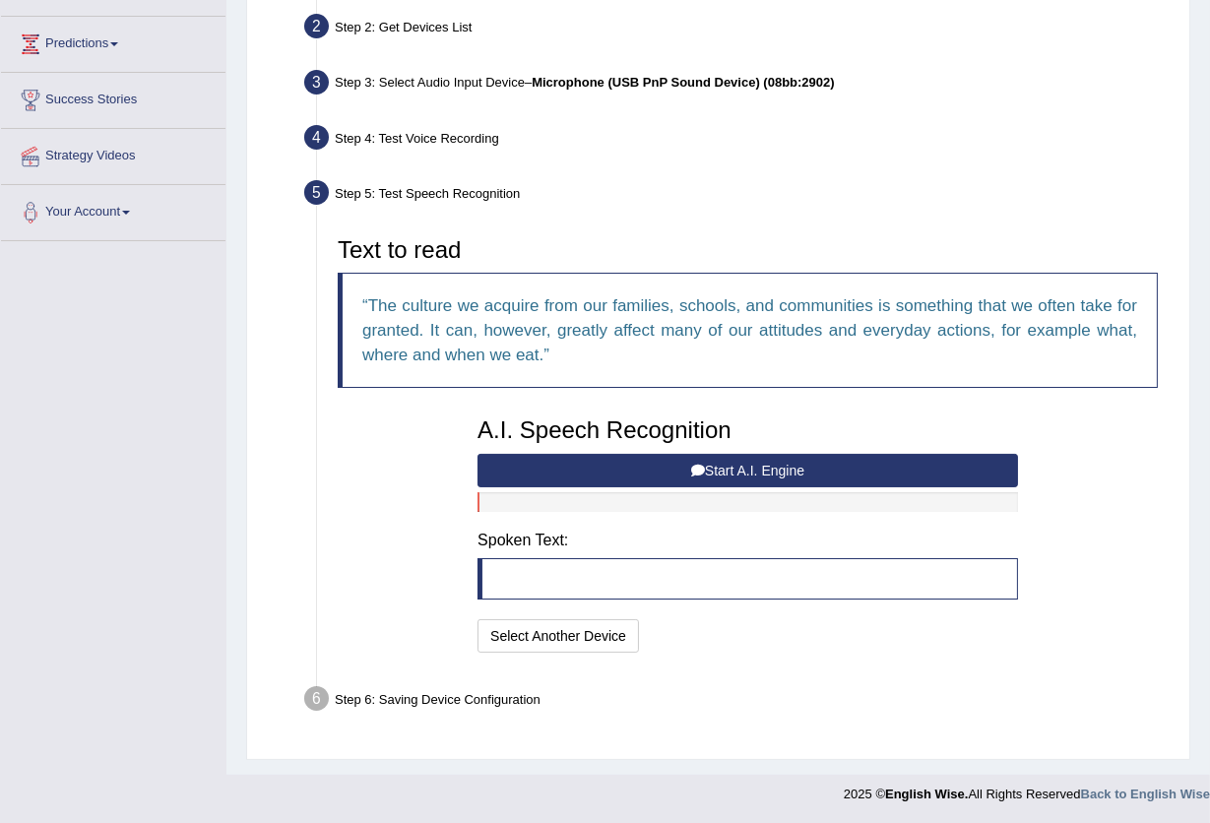
click at [706, 484] on button "Start A.I. Engine" at bounding box center [747, 470] width 540 height 33
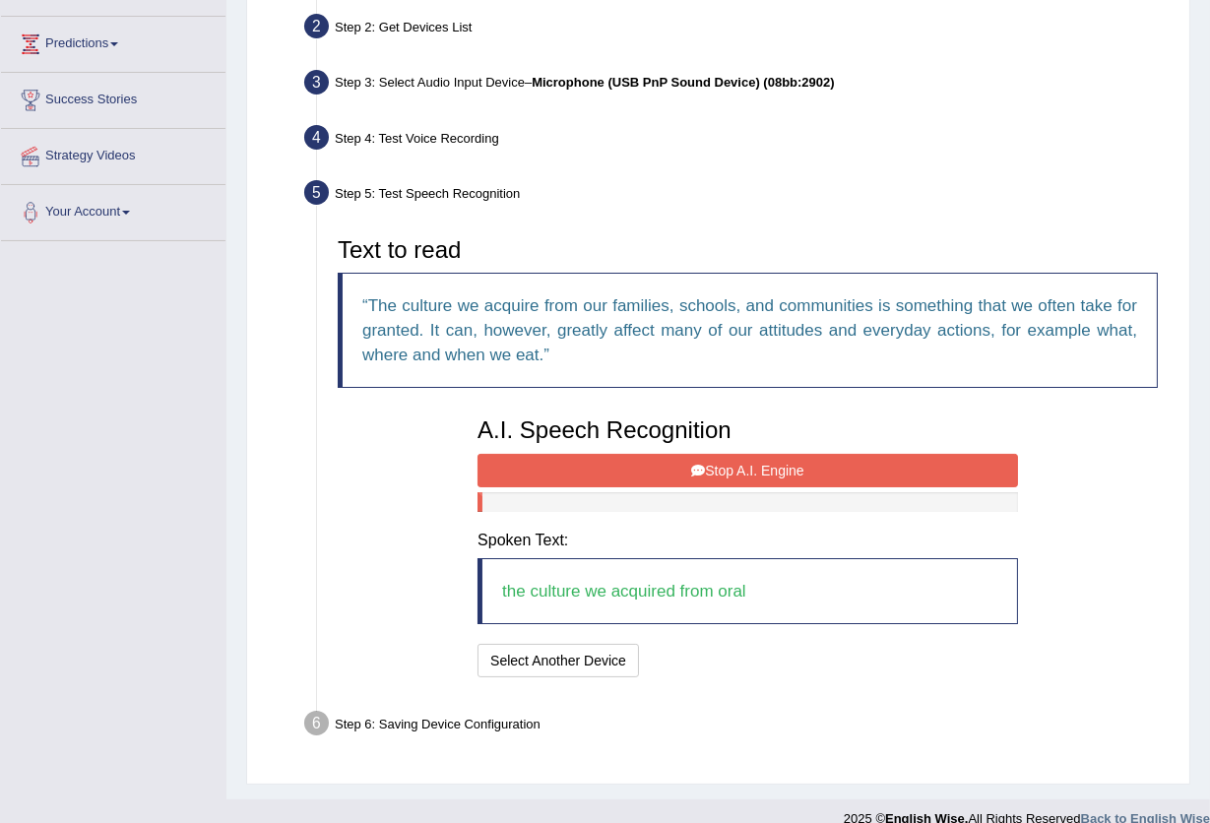
click at [706, 484] on button "Stop A.I. Engine" at bounding box center [747, 470] width 540 height 33
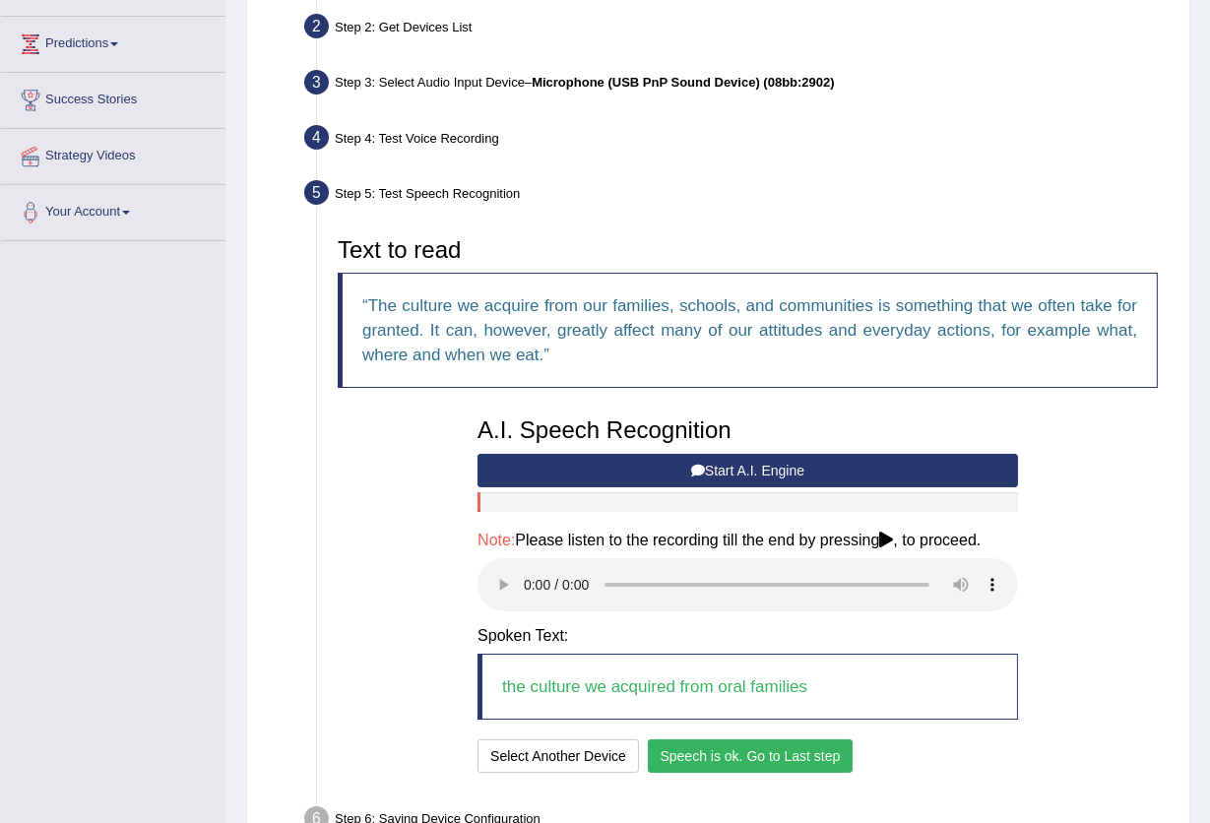
click at [737, 755] on button "Speech is ok. Go to Last step" at bounding box center [751, 755] width 206 height 33
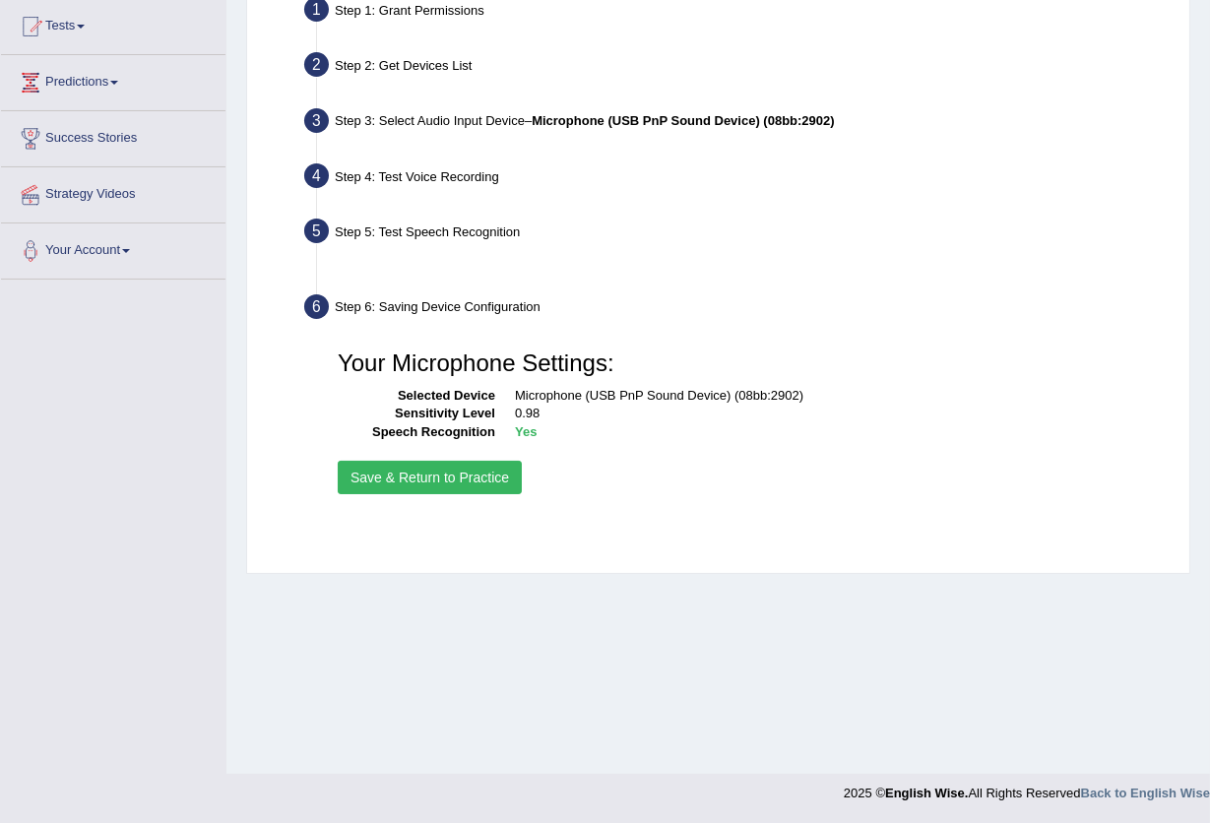
scroll to position [211, 0]
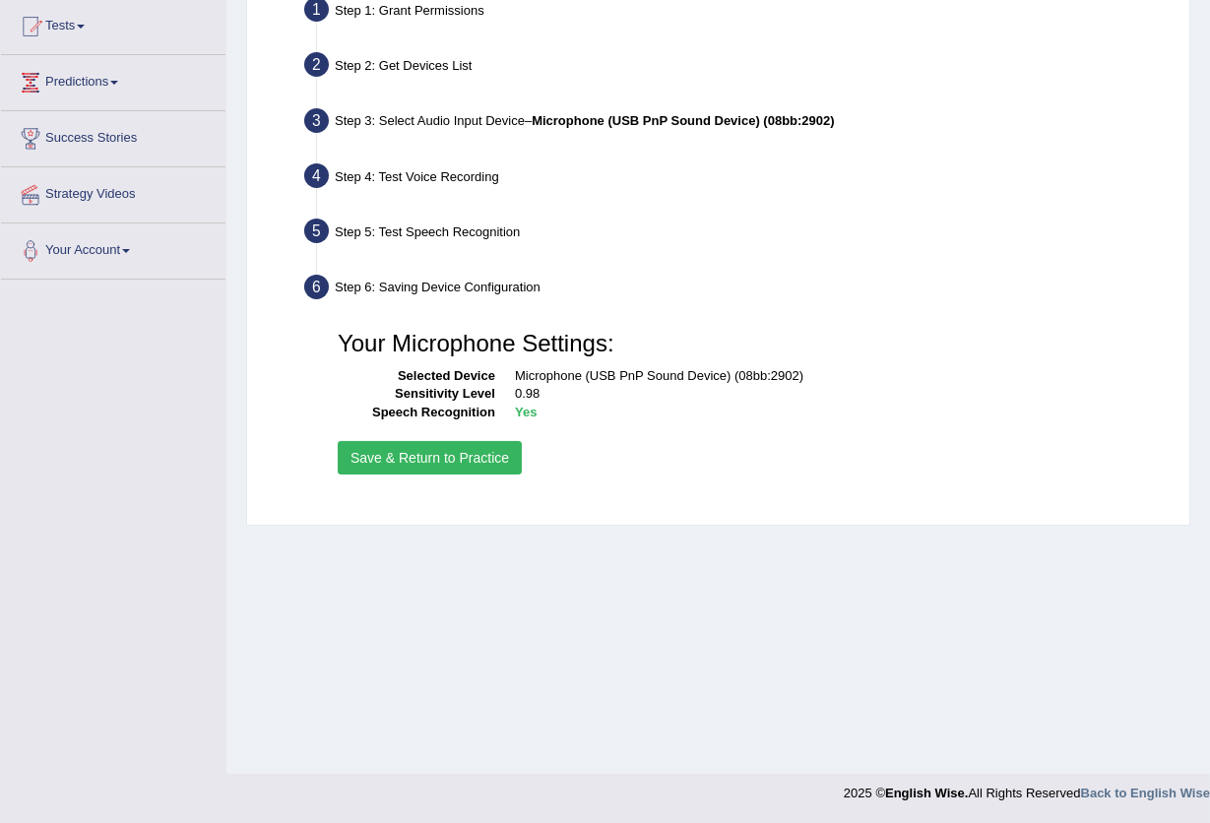
click at [403, 434] on div "Your Microphone Settings: Selected Device Microphone (USB PnP Sound Device) (08…" at bounding box center [747, 400] width 839 height 178
click at [403, 442] on button "Save & Return to Practice" at bounding box center [430, 457] width 184 height 33
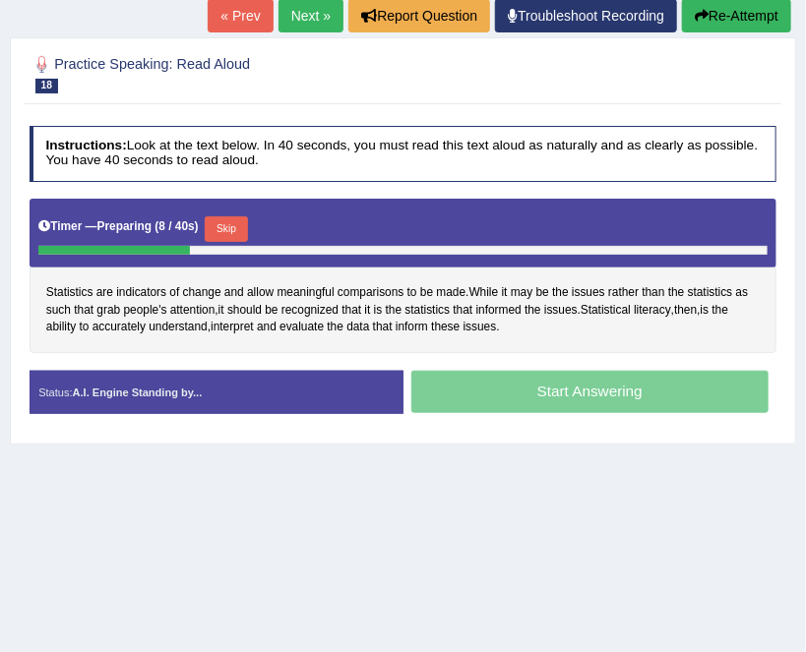
scroll to position [229, 0]
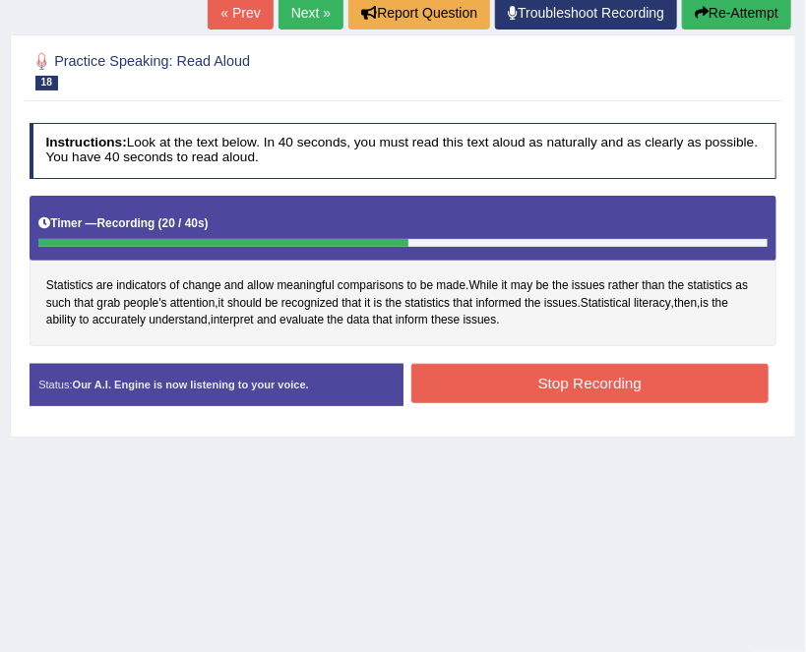
click at [588, 378] on button "Stop Recording" at bounding box center [589, 383] width 357 height 38
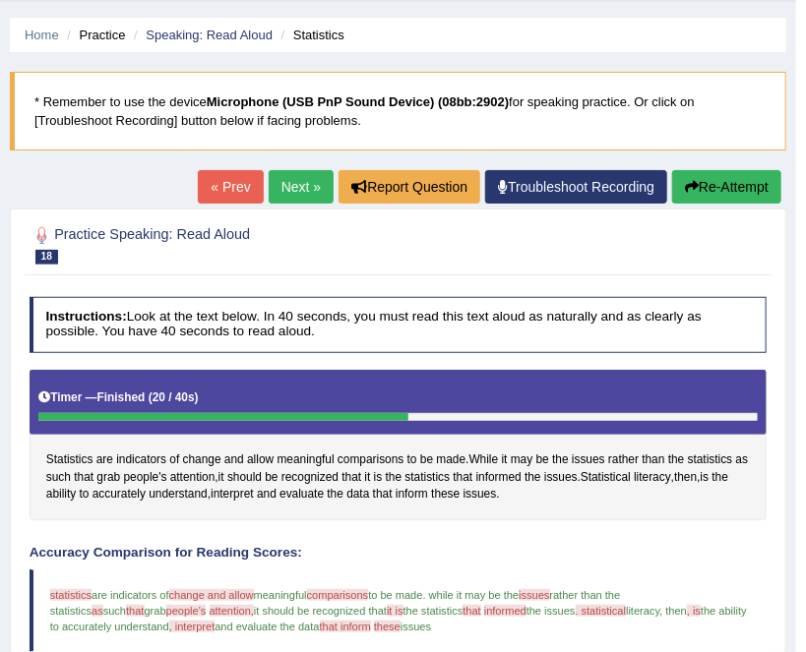
scroll to position [54, 0]
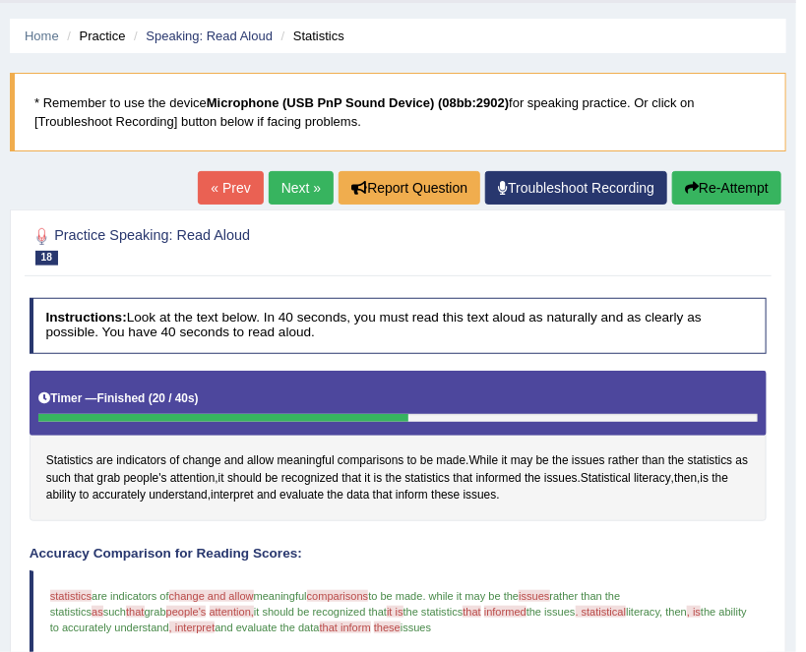
click at [288, 193] on link "Next »" at bounding box center [301, 187] width 65 height 33
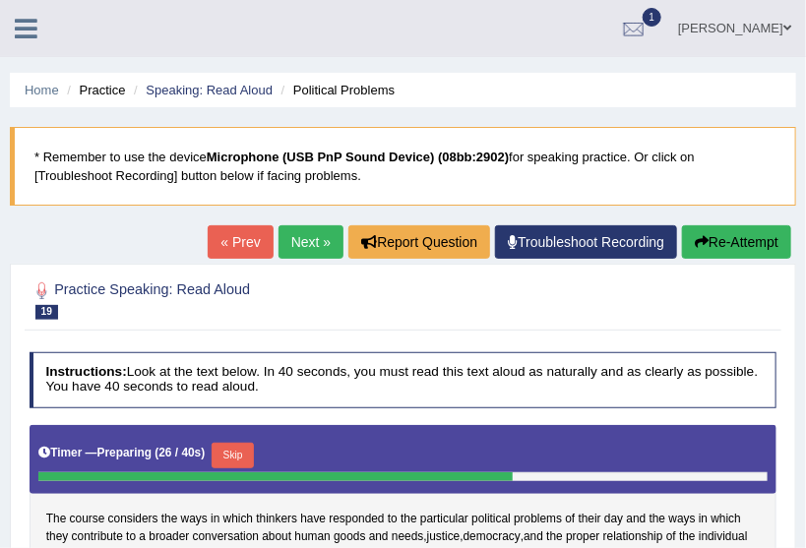
click at [783, 26] on span at bounding box center [787, 28] width 8 height 13
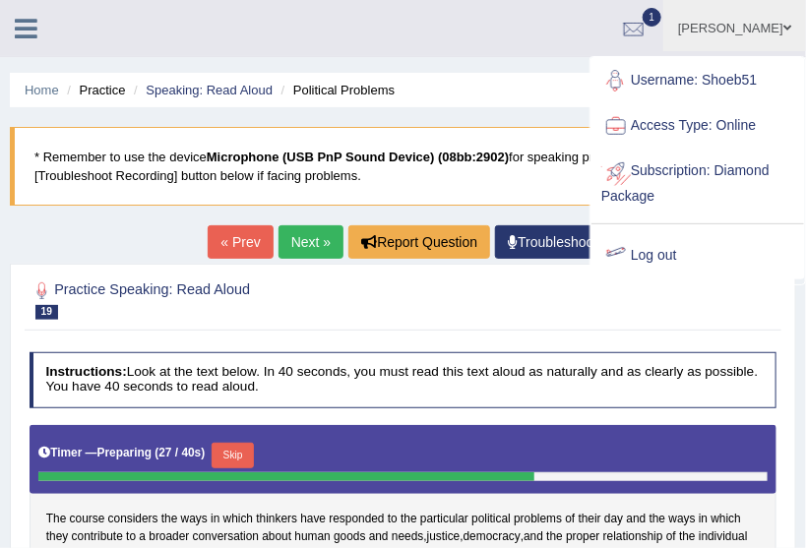
click at [632, 249] on link "Log out" at bounding box center [697, 255] width 213 height 45
